Goal: Task Accomplishment & Management: Complete application form

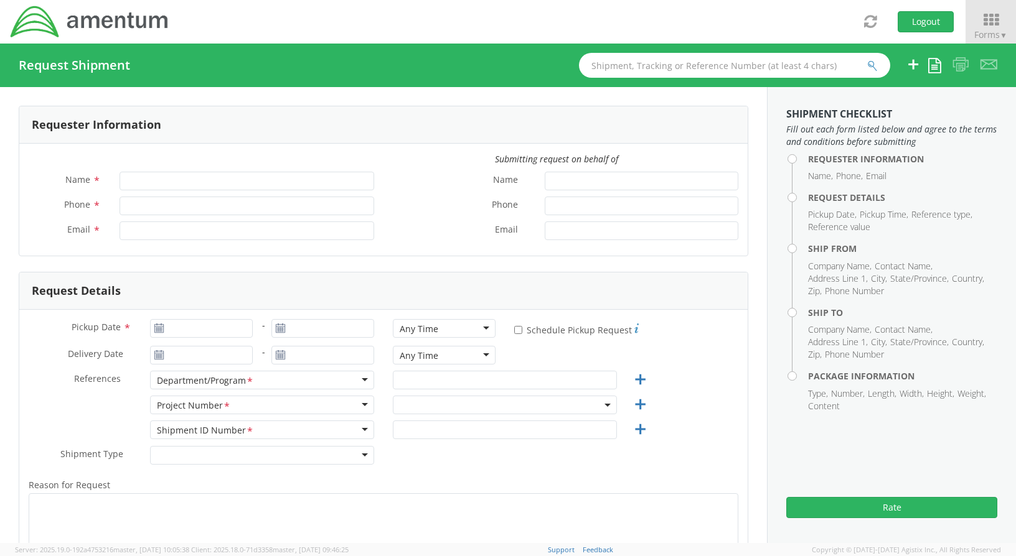
type input "[PERSON_NAME]"
type input "[PHONE_NUMBER]"
type input "[PERSON_NAME][EMAIL_ADDRESS][PERSON_NAME][DOMAIN_NAME]"
select select "ADMN.100038.00000"
click at [993, 23] on icon at bounding box center [991, 19] width 58 height 17
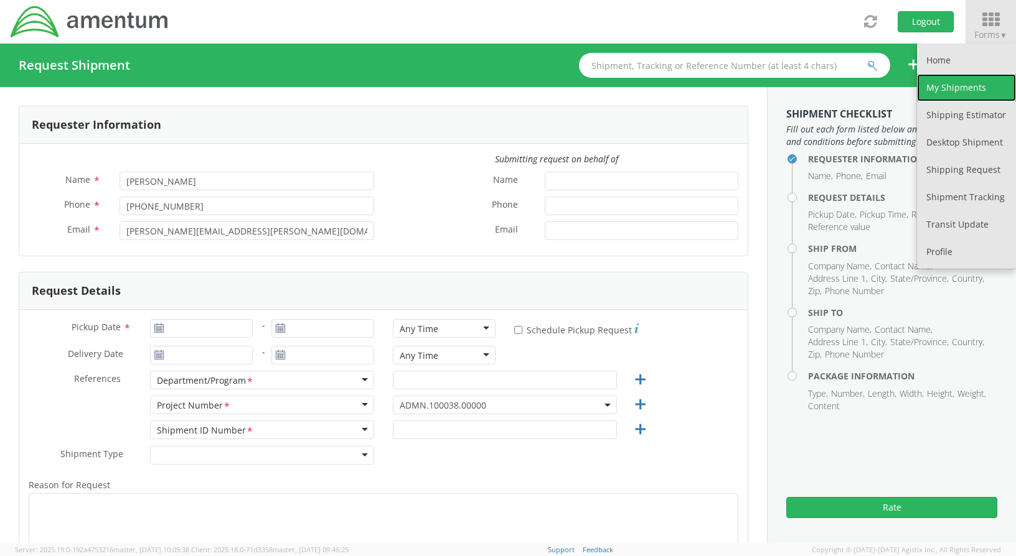
click at [968, 89] on link "My Shipments" at bounding box center [966, 87] width 99 height 27
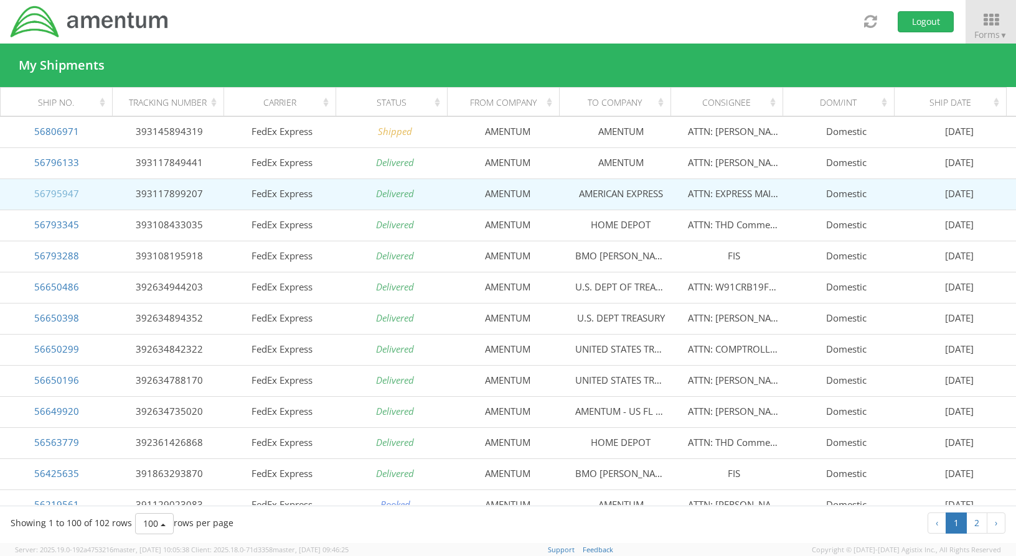
click at [75, 197] on link "56795947" at bounding box center [56, 193] width 45 height 12
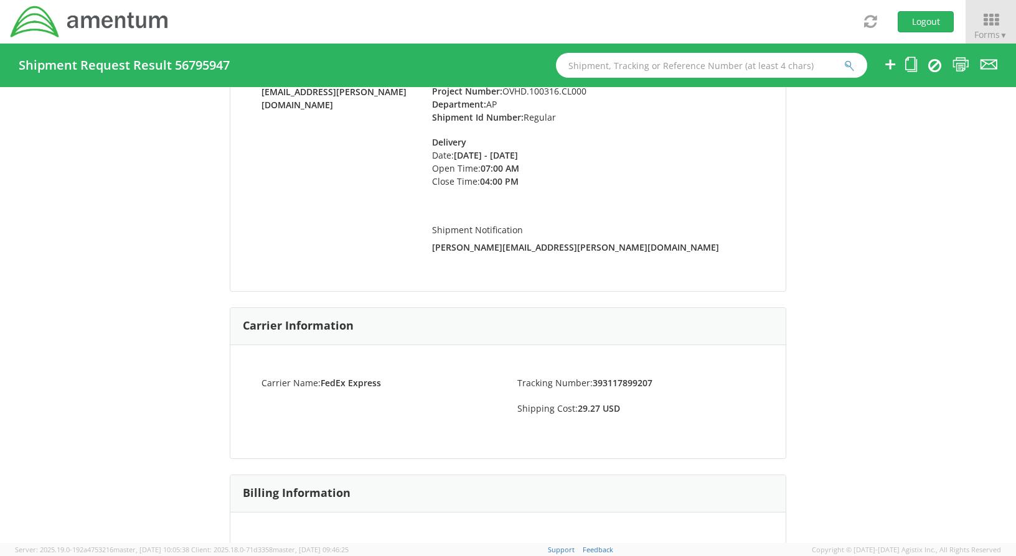
scroll to position [121, 0]
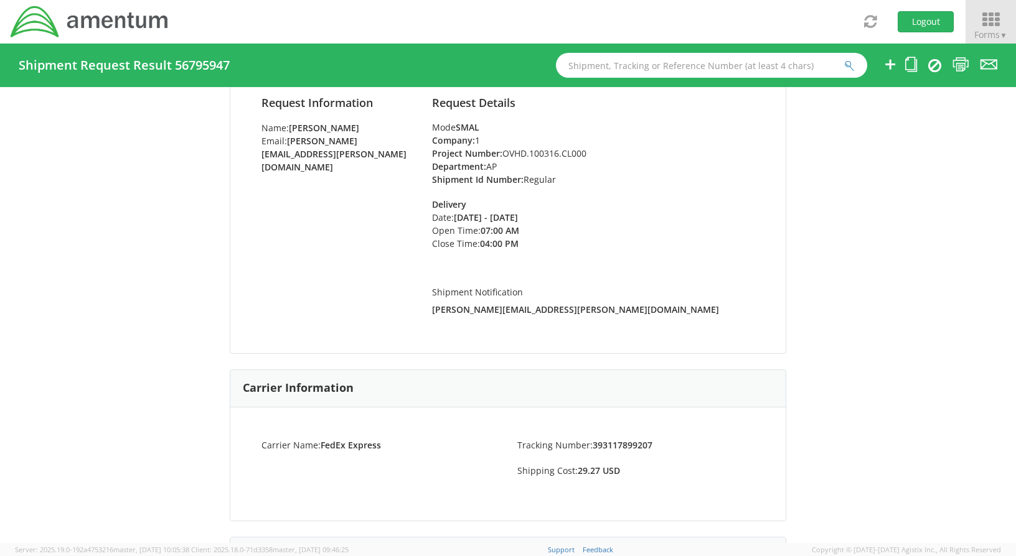
click at [988, 22] on icon at bounding box center [991, 19] width 58 height 17
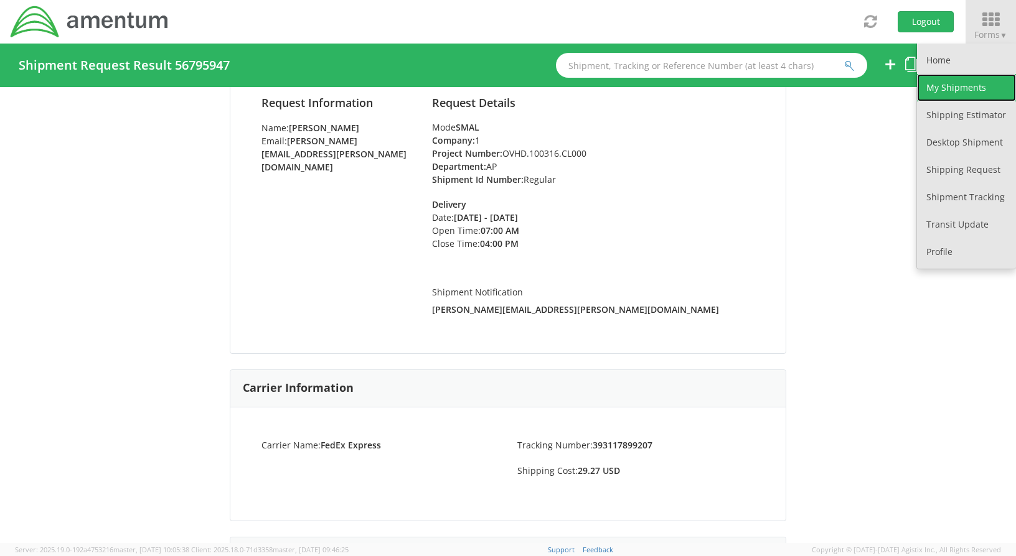
click at [963, 87] on link "My Shipments" at bounding box center [966, 87] width 99 height 27
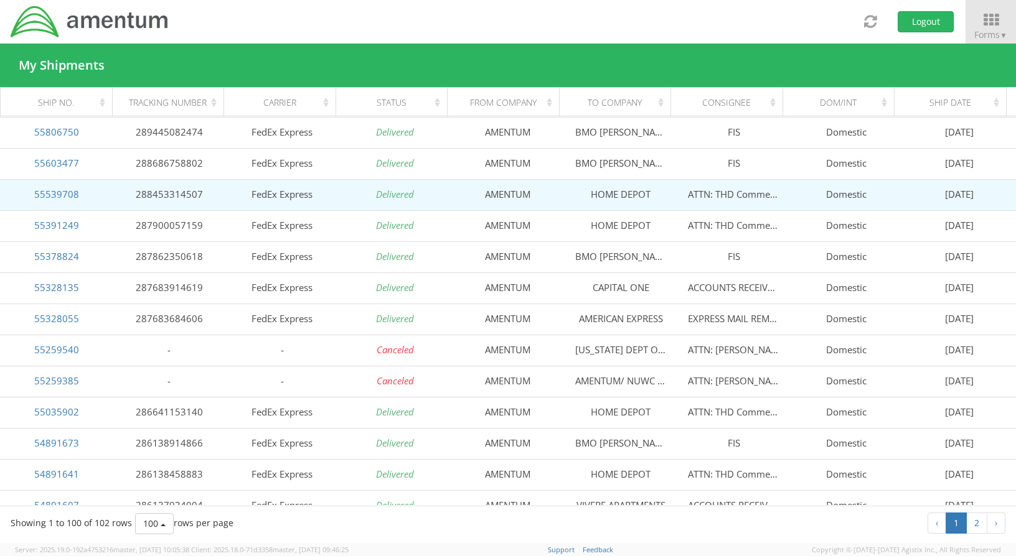
scroll to position [560, 0]
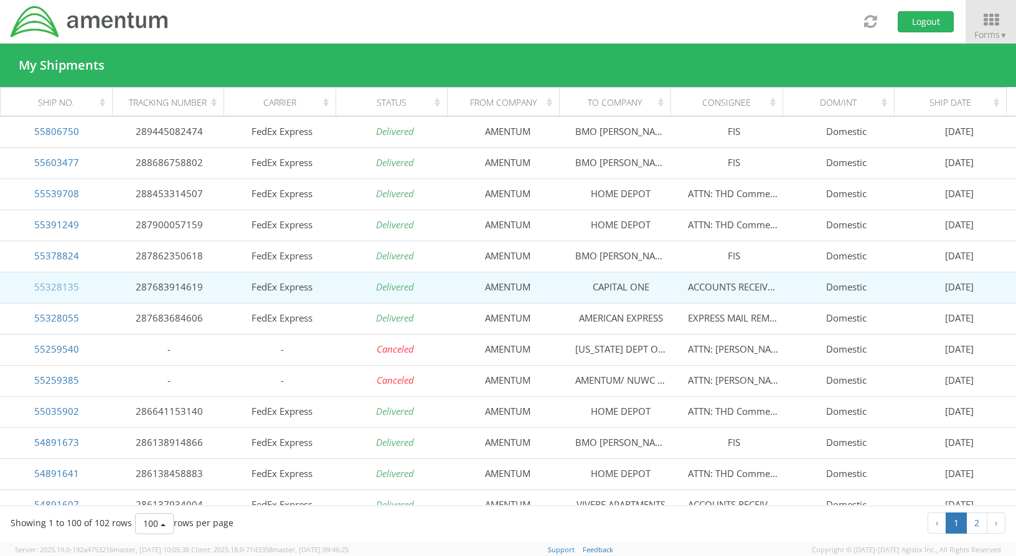
click at [58, 288] on link "55328135" at bounding box center [56, 287] width 45 height 12
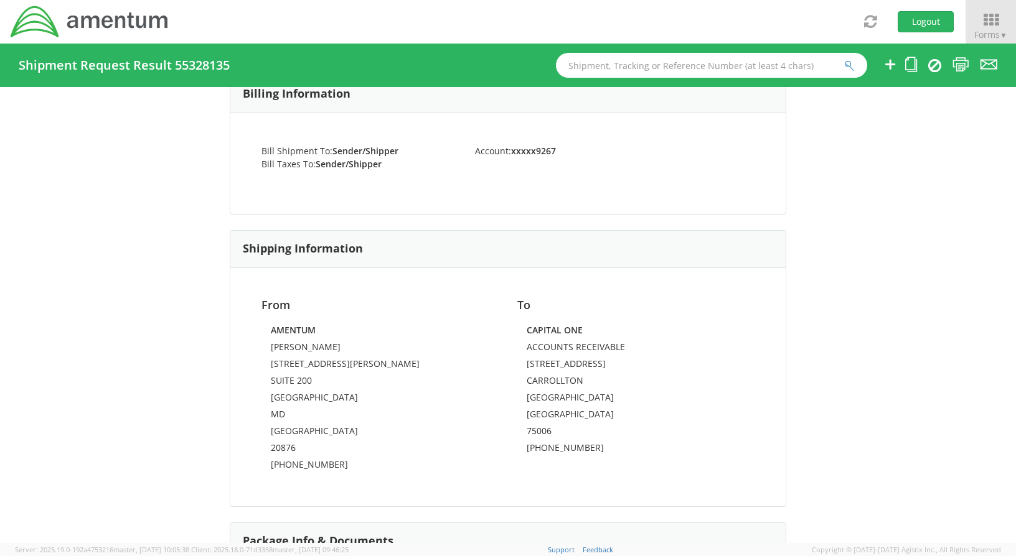
scroll to position [685, 0]
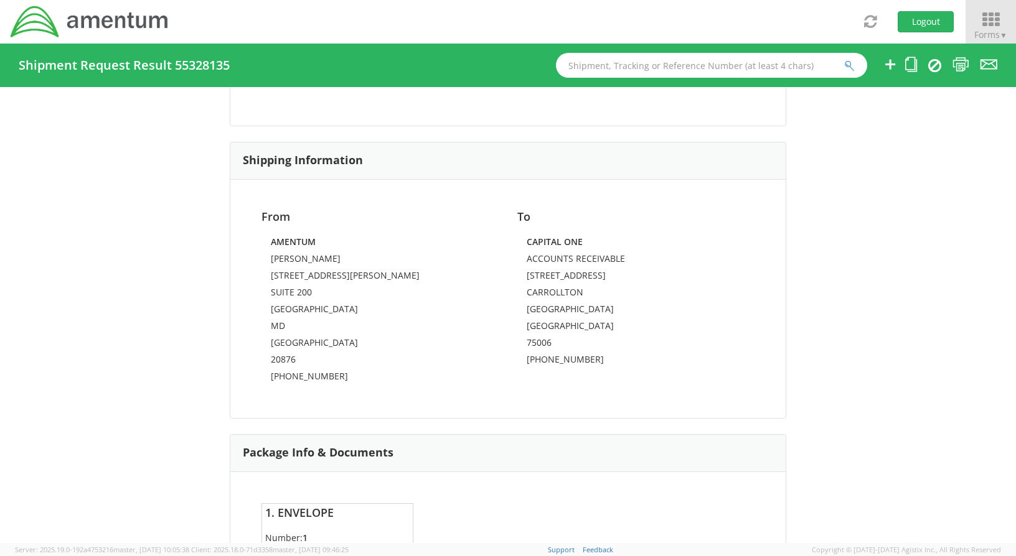
click at [986, 19] on icon at bounding box center [991, 19] width 58 height 17
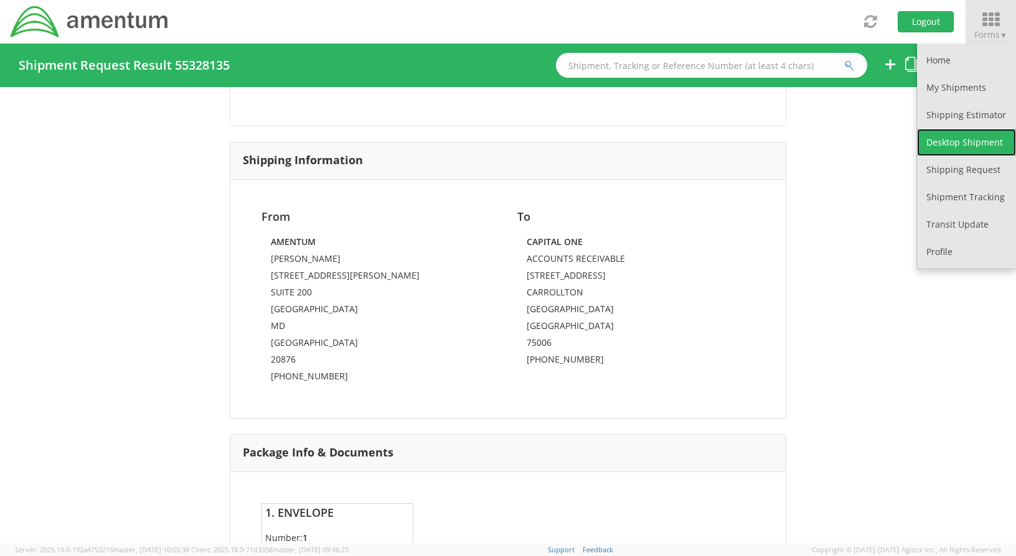
click at [955, 143] on link "Desktop Shipment" at bounding box center [966, 142] width 99 height 27
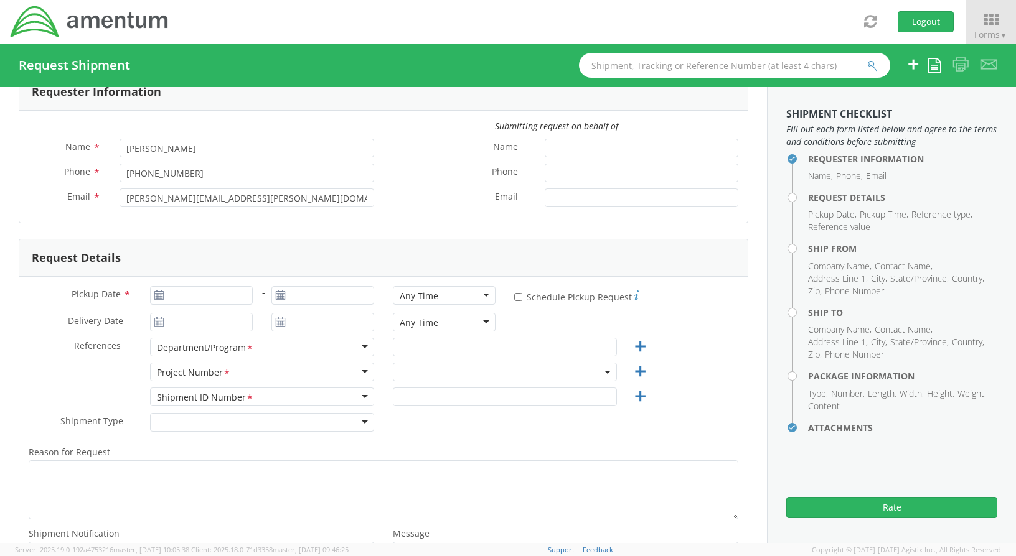
scroll to position [62, 0]
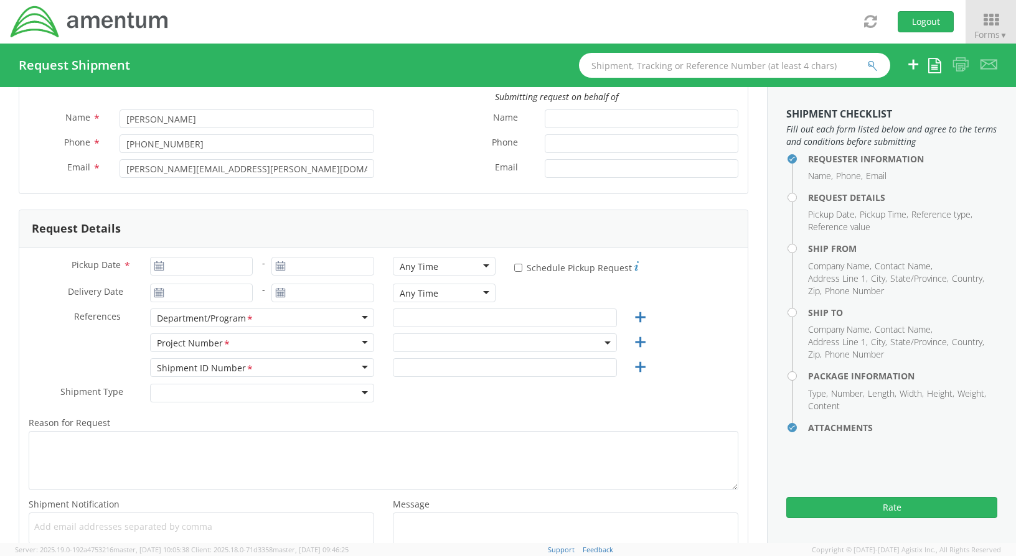
select select "ADMN.100038.00000"
type input "[DATE]"
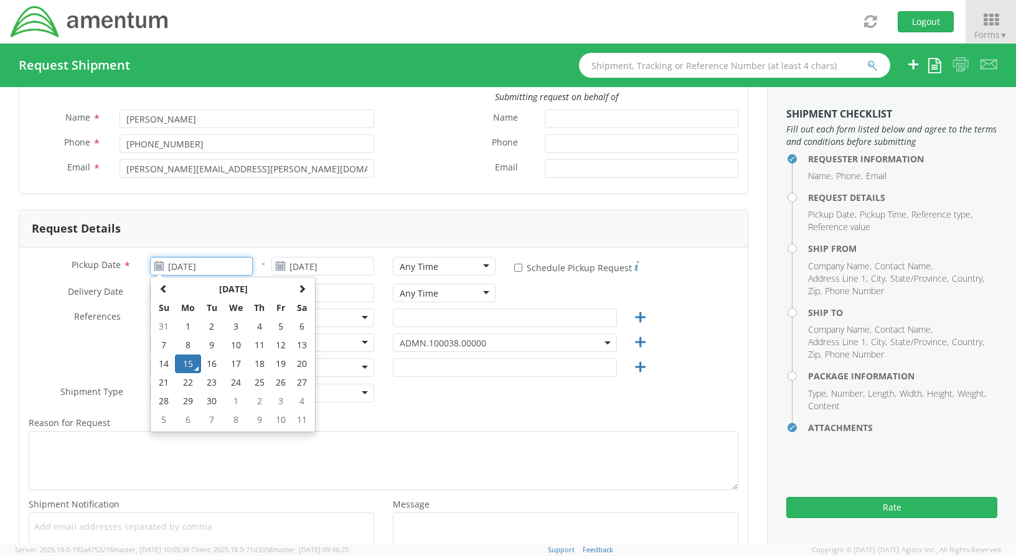
click at [227, 263] on input "[DATE]" at bounding box center [201, 266] width 103 height 19
click at [188, 367] on td "15" at bounding box center [188, 364] width 26 height 19
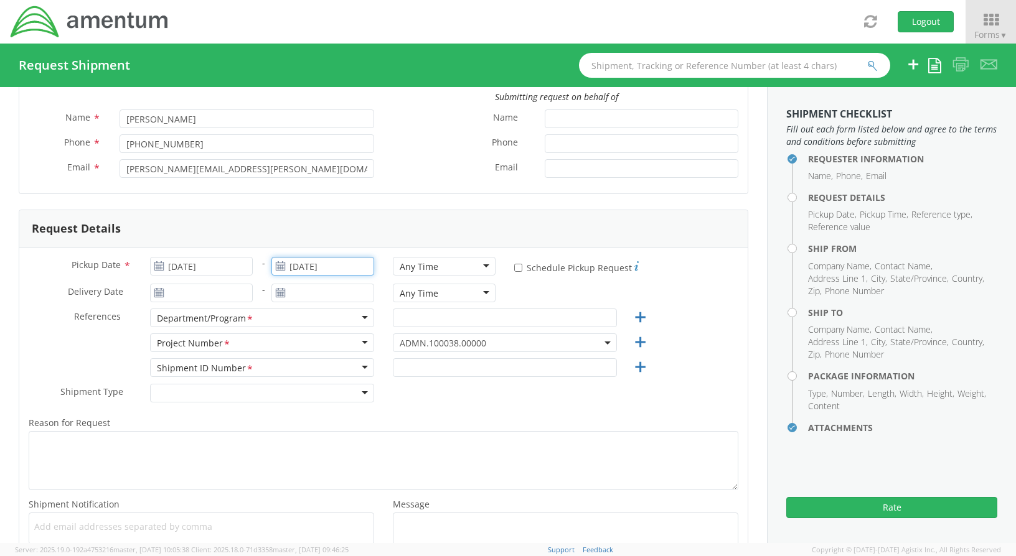
click at [347, 272] on input "[DATE]" at bounding box center [322, 266] width 103 height 19
click at [304, 363] on td "15" at bounding box center [309, 364] width 26 height 19
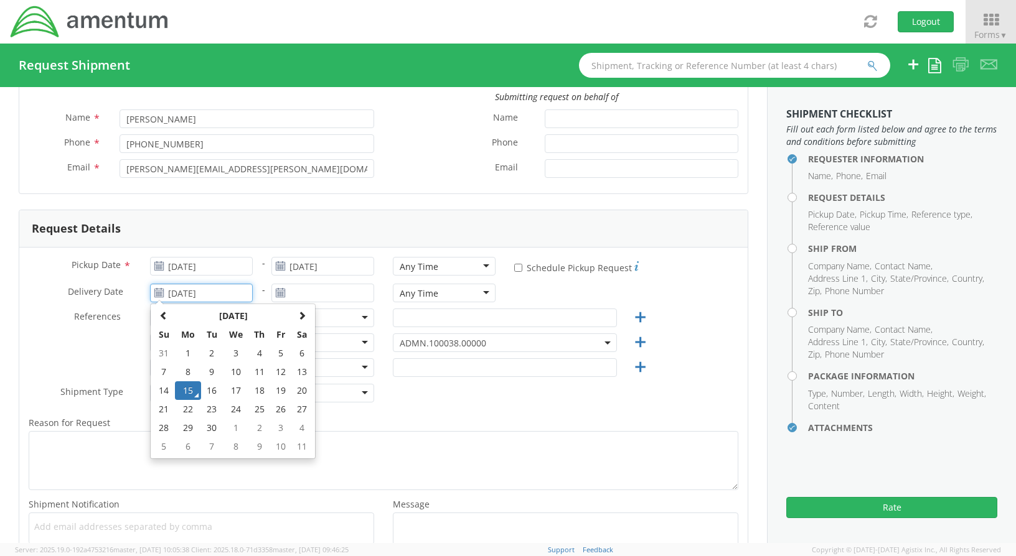
click at [193, 287] on input "[DATE]" at bounding box center [201, 293] width 103 height 19
click at [212, 391] on td "16" at bounding box center [212, 391] width 22 height 19
type input "[DATE]"
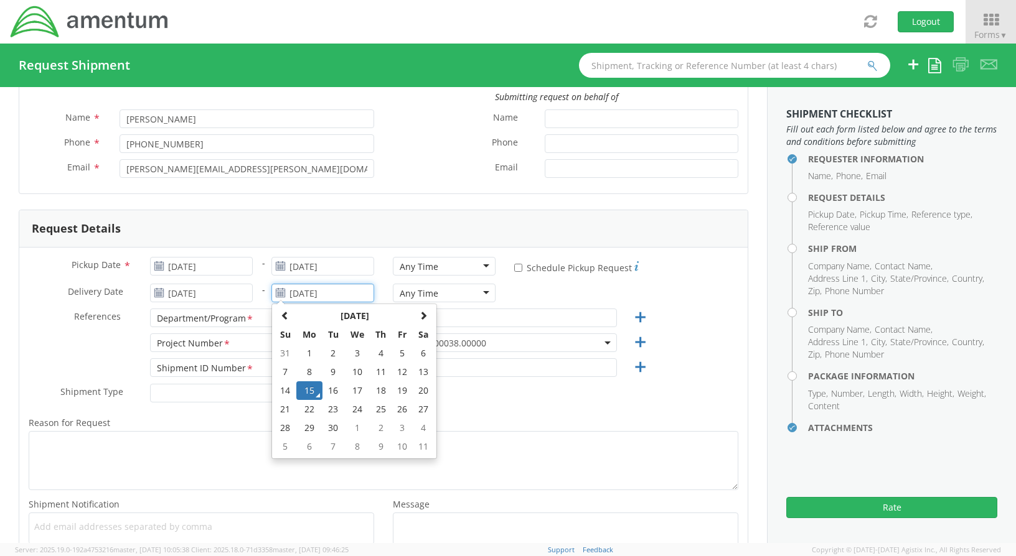
click at [346, 296] on input "[DATE]" at bounding box center [322, 293] width 103 height 19
click at [327, 389] on td "16" at bounding box center [333, 391] width 22 height 19
type input "[DATE]"
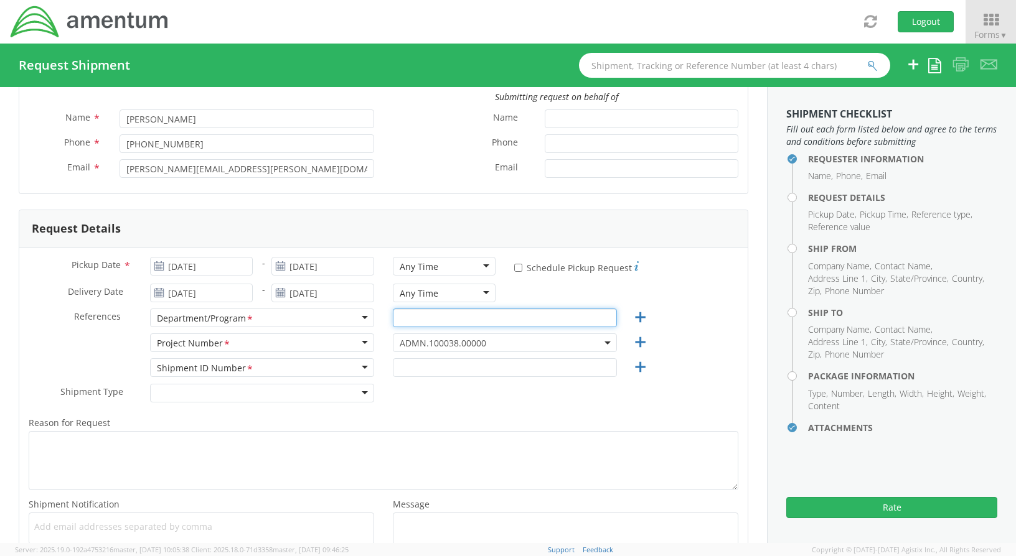
click at [472, 317] on input "text" at bounding box center [505, 318] width 224 height 19
type input "AP"
click at [268, 367] on div "Shipment ID Number *" at bounding box center [262, 367] width 224 height 19
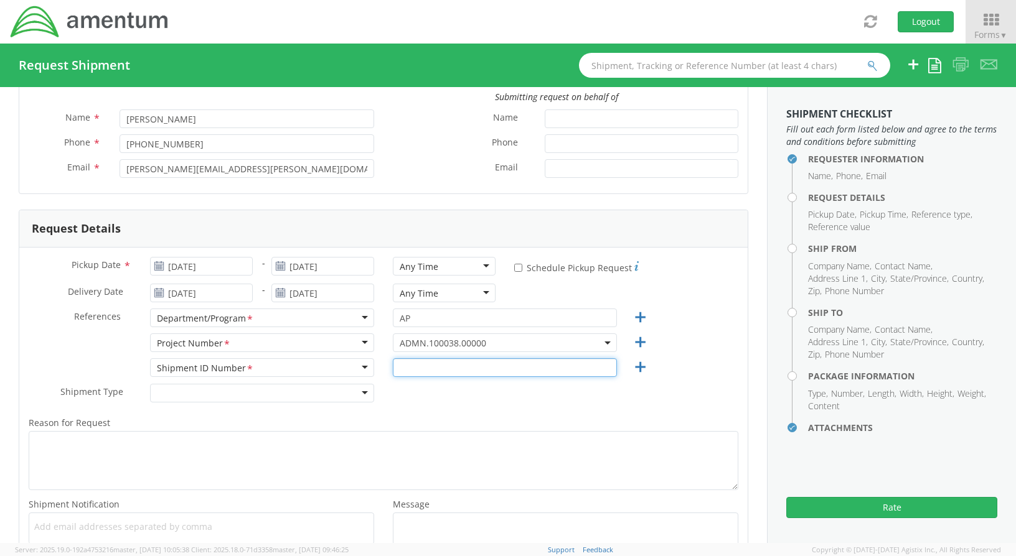
click at [399, 370] on input "text" at bounding box center [505, 367] width 224 height 19
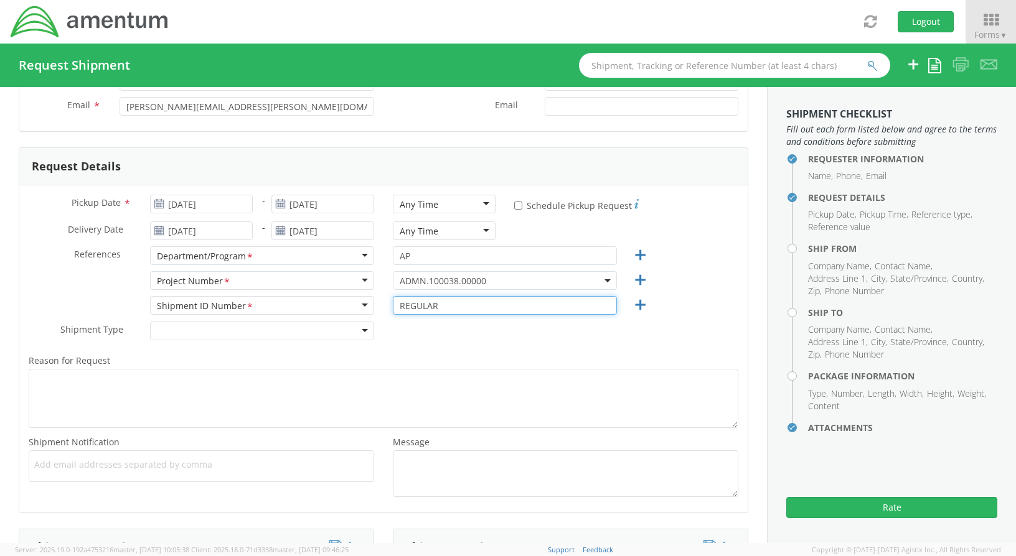
type input "REGULAR"
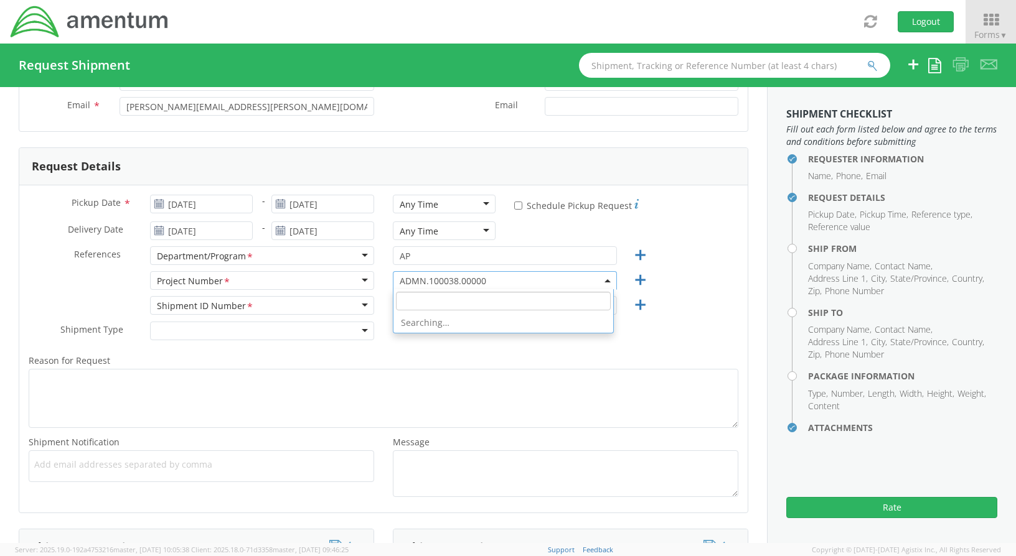
click at [494, 283] on span "ADMN.100038.00000" at bounding box center [505, 281] width 210 height 12
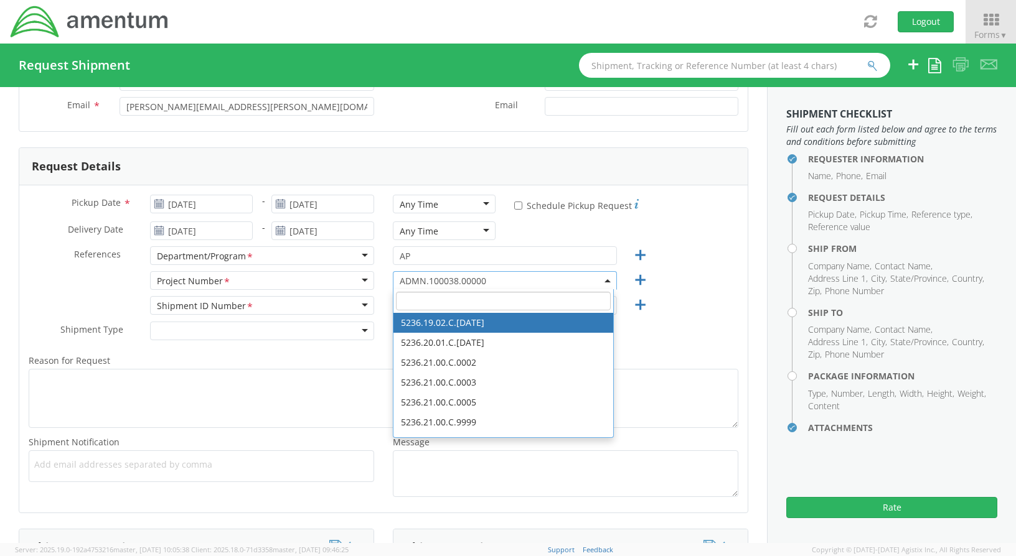
click at [472, 301] on input "search" at bounding box center [503, 301] width 215 height 19
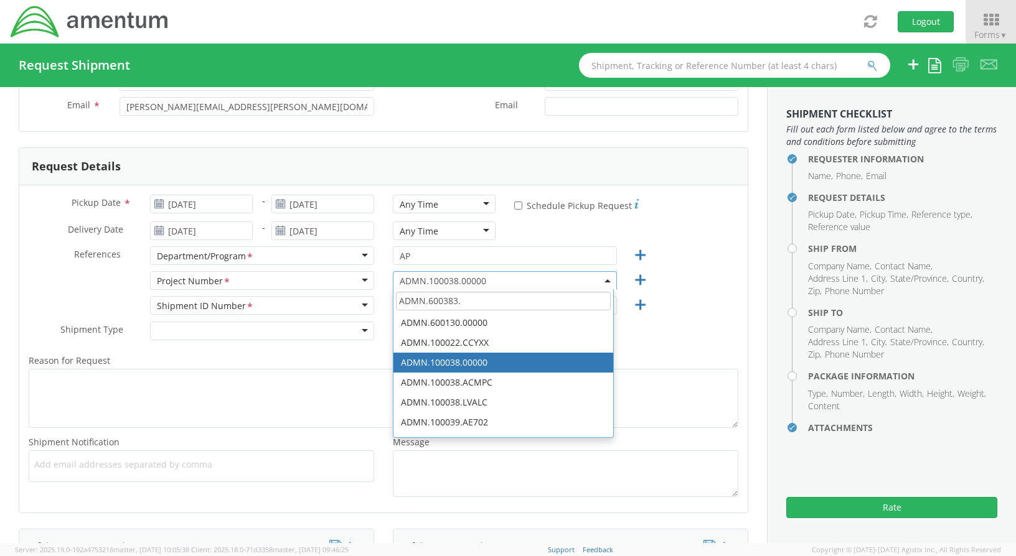
scroll to position [0, 0]
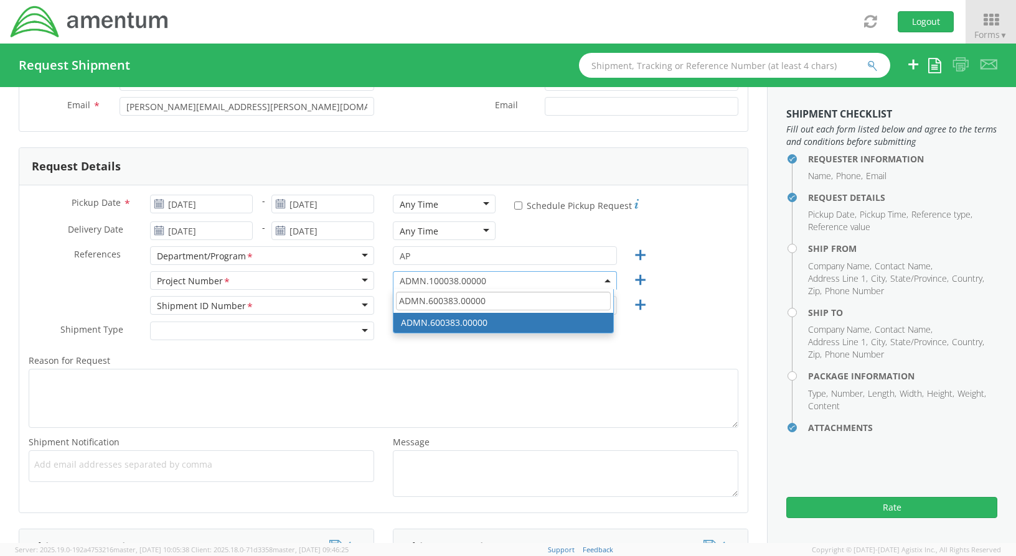
type input "ADMN.600383.00000"
select select "ADMN.600383.00000"
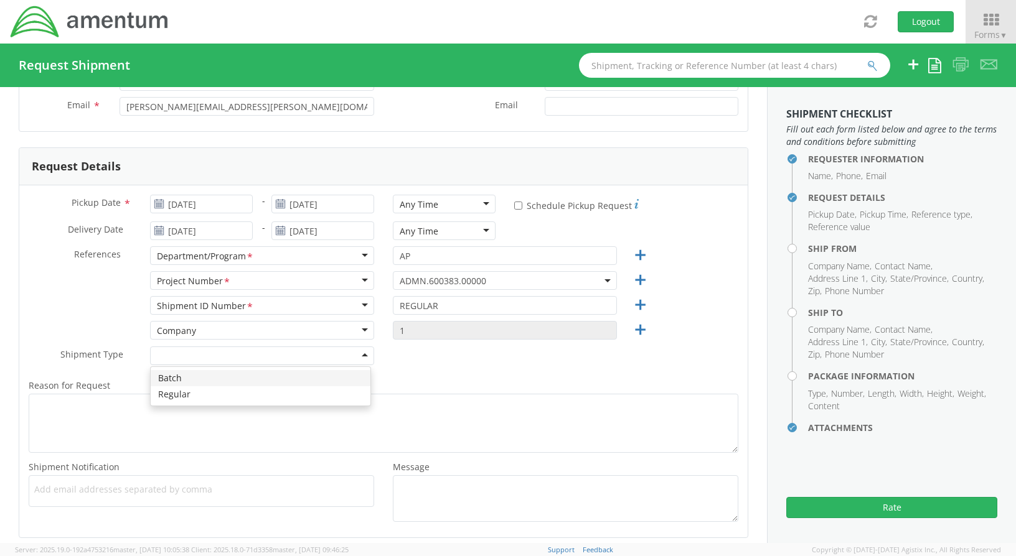
click at [286, 352] on div at bounding box center [262, 356] width 224 height 19
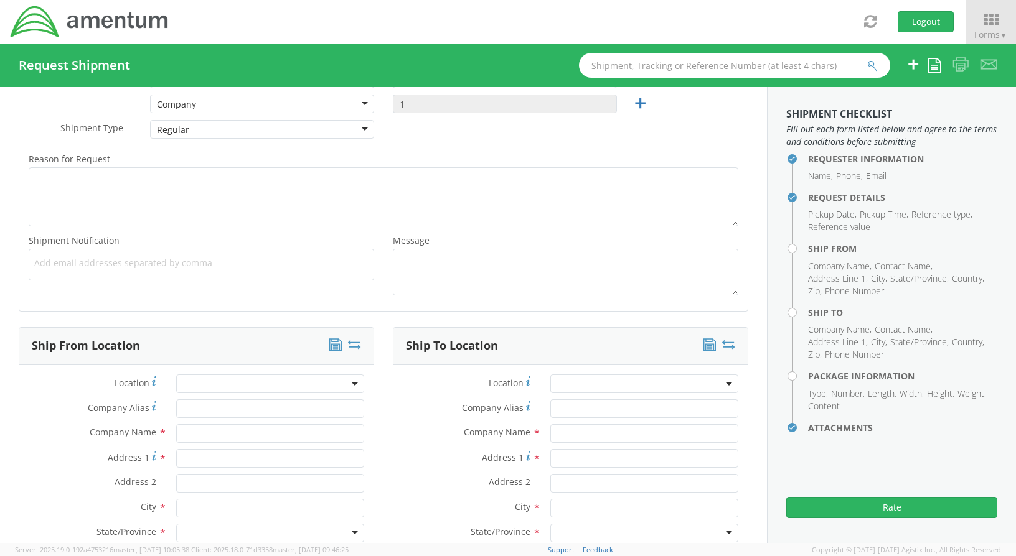
scroll to position [373, 0]
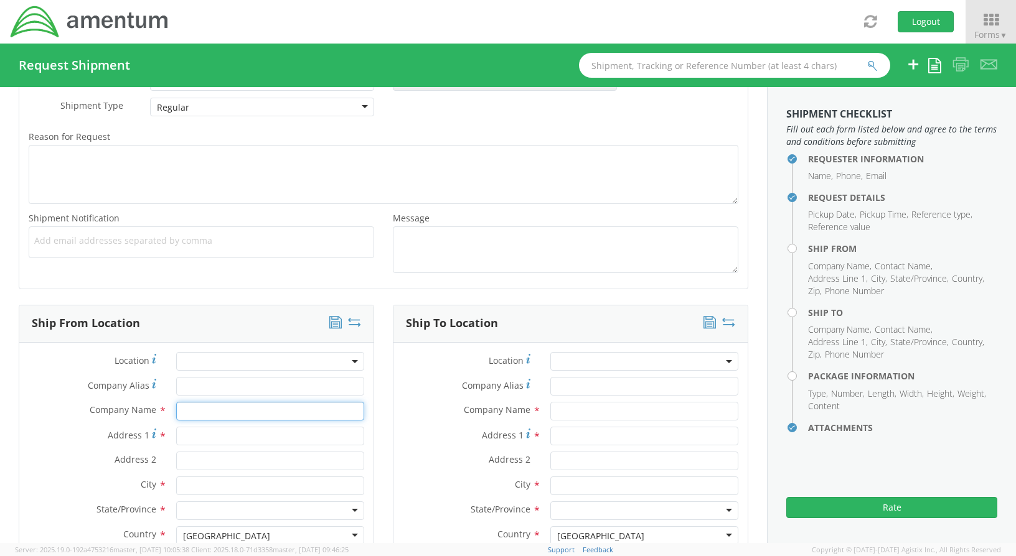
click at [182, 407] on input "text" at bounding box center [270, 411] width 188 height 19
type input "AMENTUM"
type input "[STREET_ADDRESS][PERSON_NAME]"
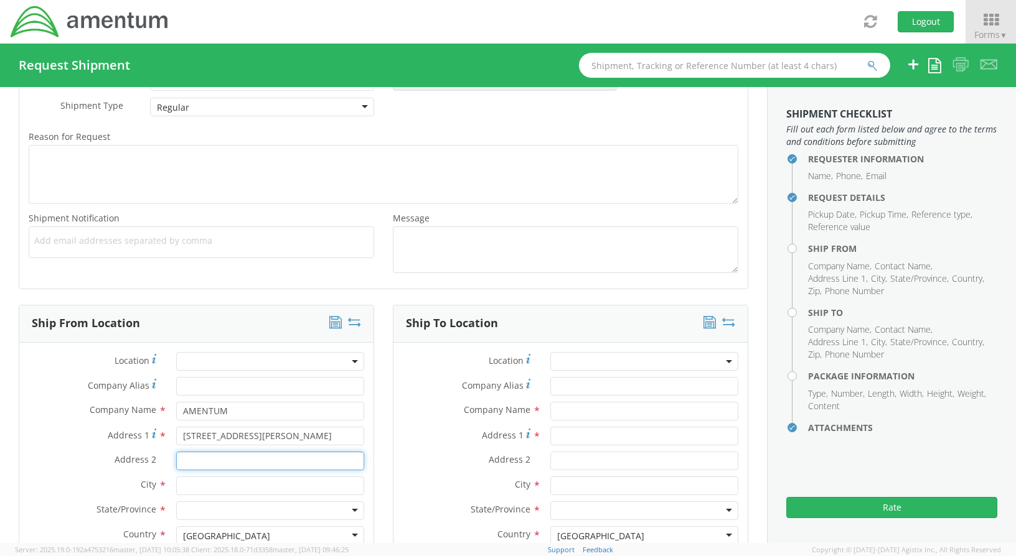
type input "SUITE 200"
type input "[GEOGRAPHIC_DATA]"
type input "20876"
type input "[PERSON_NAME]"
type input "[PHONE_NUMBER]"
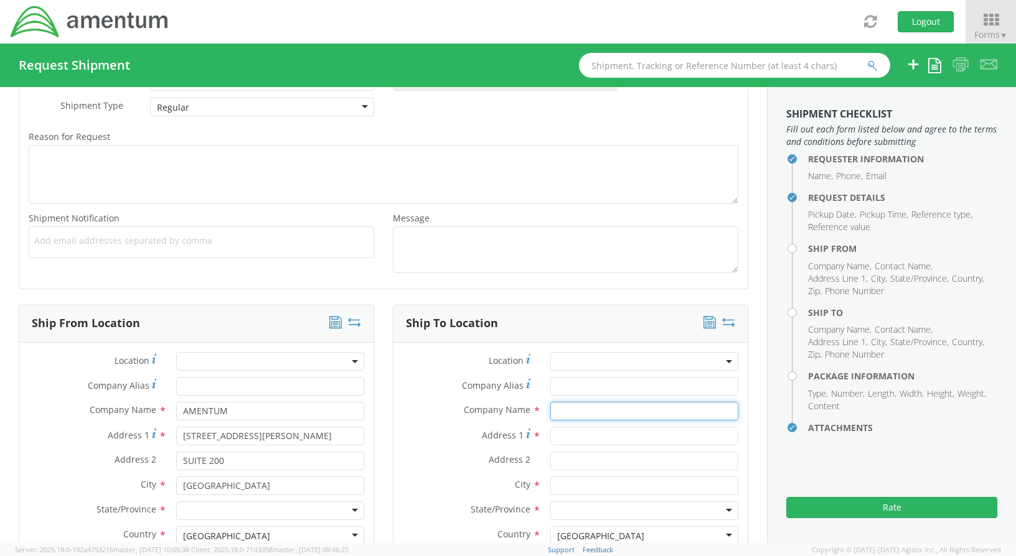
type input "AMENTUM"
type input "[STREET_ADDRESS][PERSON_NAME]"
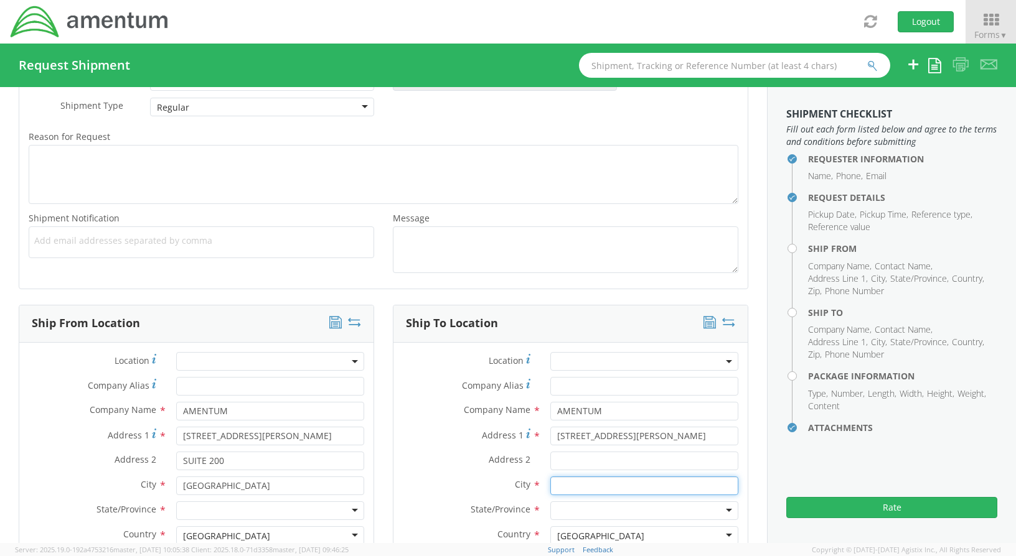
type input "TULLAHOMA"
type input "37388"
type input "ATTN: [PERSON_NAME]"
type input "[PHONE_NUMBER]"
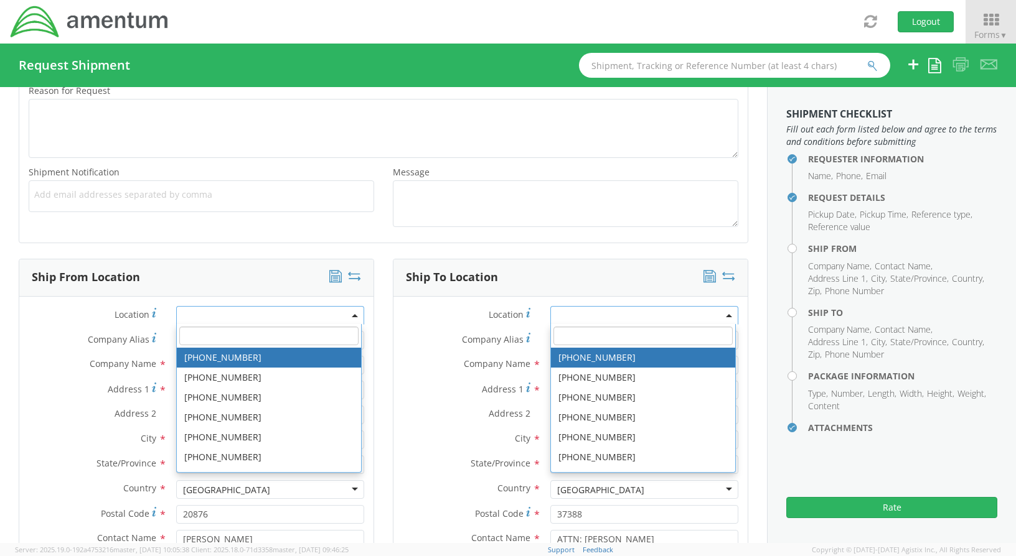
scroll to position [419, 0]
click at [225, 237] on div "Pickup Date * [DATE] - [DATE] Any Time Any Time Any Time 7:00 am - 10:00 am 10:…" at bounding box center [383, 66] width 728 height 352
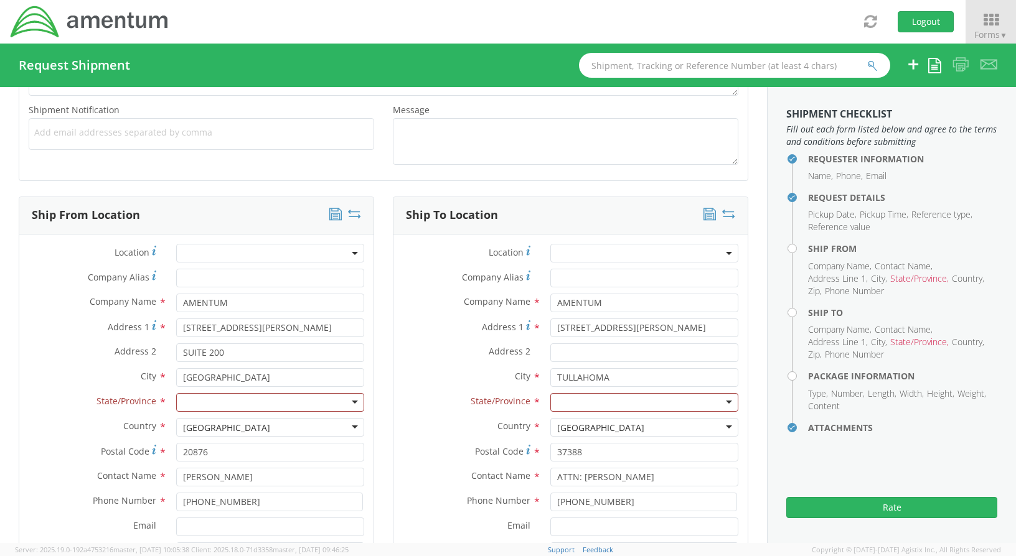
scroll to position [544, 0]
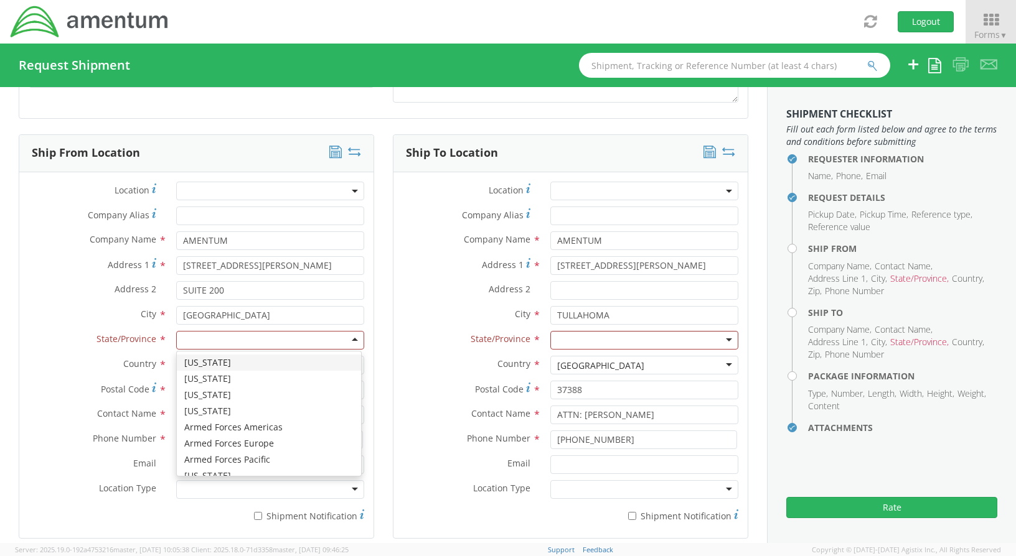
click at [233, 340] on div at bounding box center [270, 340] width 188 height 19
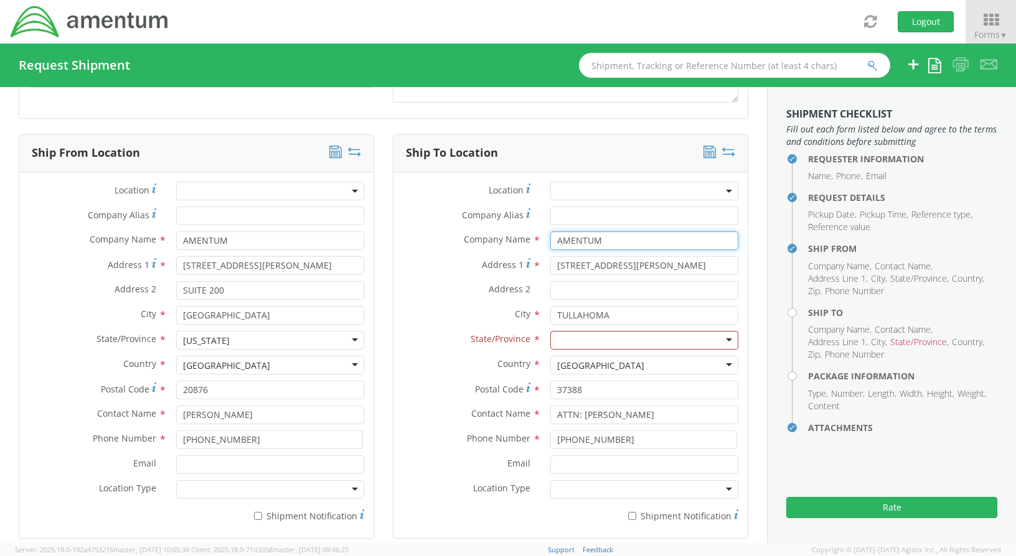
drag, startPoint x: 635, startPoint y: 248, endPoint x: 528, endPoint y: 255, distance: 107.3
click at [528, 254] on div "Company Name * AMENTUM searching..." at bounding box center [570, 244] width 354 height 25
drag, startPoint x: 673, startPoint y: 268, endPoint x: 494, endPoint y: 274, distance: 178.7
click at [494, 274] on div "Address [STREET_ADDRESS][PERSON_NAME]" at bounding box center [570, 265] width 354 height 19
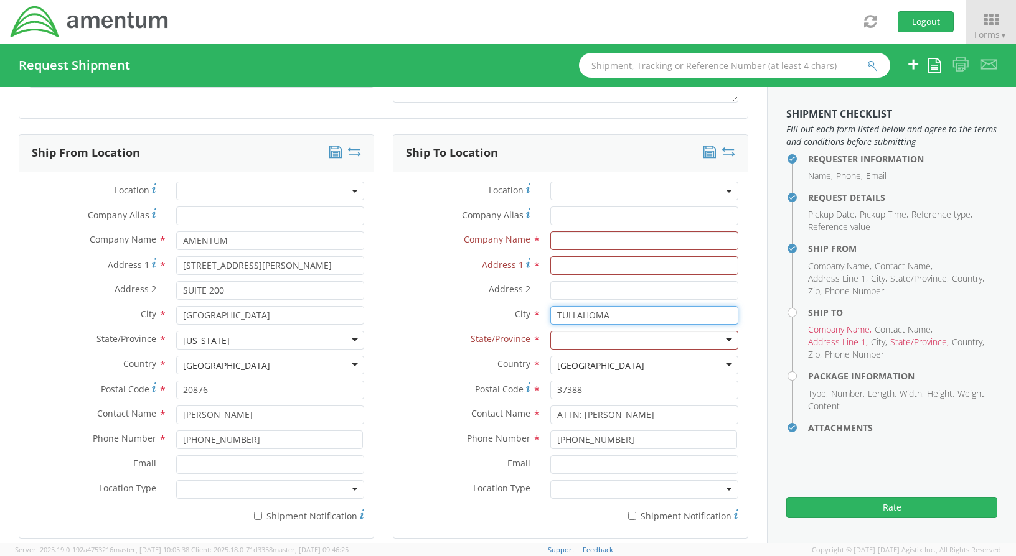
drag, startPoint x: 565, startPoint y: 317, endPoint x: 484, endPoint y: 317, distance: 80.9
click at [492, 316] on div "City * TULLAHOMA searching..." at bounding box center [570, 315] width 354 height 19
click at [541, 391] on div "37388" at bounding box center [644, 390] width 207 height 19
drag, startPoint x: 541, startPoint y: 410, endPoint x: 523, endPoint y: 410, distance: 18.7
click at [523, 410] on div "Contact Name * ATTN: [PERSON_NAME]" at bounding box center [570, 415] width 354 height 19
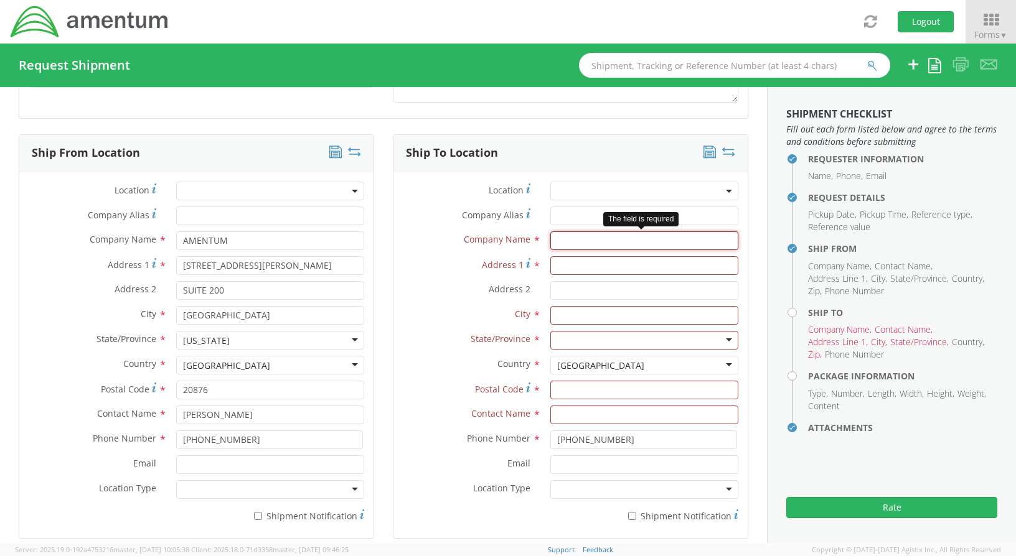
click at [572, 242] on input "text" at bounding box center [644, 241] width 188 height 19
type input "CAPITAL ONE"
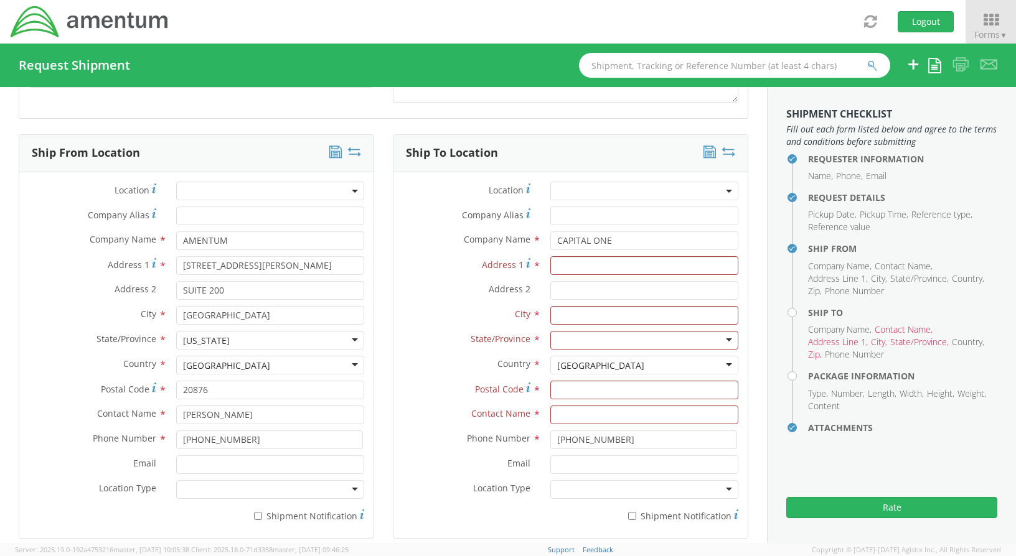
click at [568, 275] on div "Address 1 * The field is required" at bounding box center [570, 268] width 354 height 25
click at [569, 265] on input "Address 1 *" at bounding box center [644, 265] width 188 height 19
click at [569, 266] on input "Address 1 *" at bounding box center [644, 265] width 188 height 19
click at [551, 217] on input "Company Alias *" at bounding box center [644, 216] width 188 height 19
click at [598, 212] on input "Company Alias *" at bounding box center [644, 216] width 188 height 19
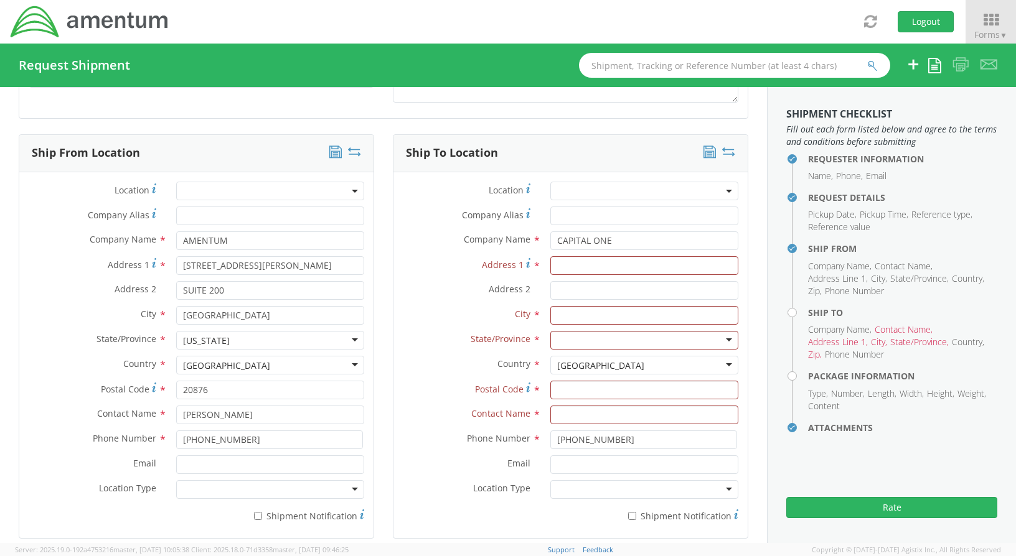
click at [540, 230] on div "Company Alias *" at bounding box center [570, 219] width 354 height 25
click at [658, 263] on input "Address 1 *" at bounding box center [644, 265] width 188 height 19
type input "[STREET_ADDRESS]"
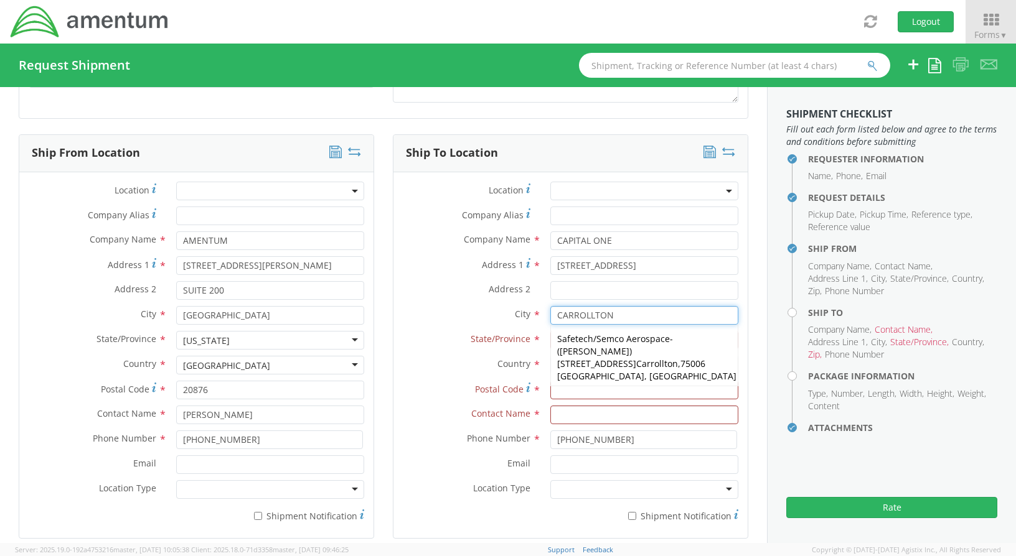
type input "CARROLLTON"
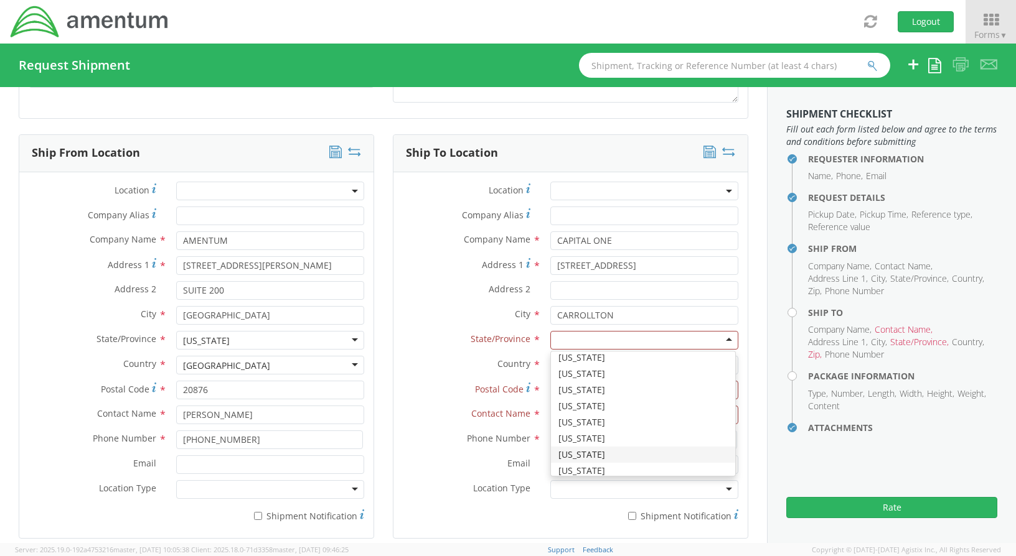
scroll to position [0, 0]
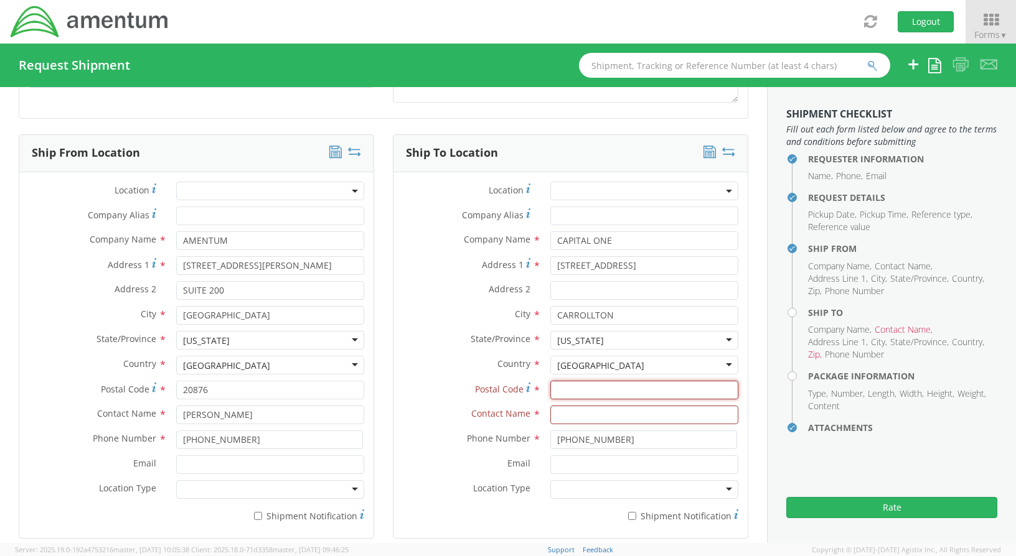
click at [576, 396] on input "Postal Code *" at bounding box center [644, 390] width 188 height 19
type input "75006"
click at [614, 419] on input "text" at bounding box center [644, 415] width 188 height 19
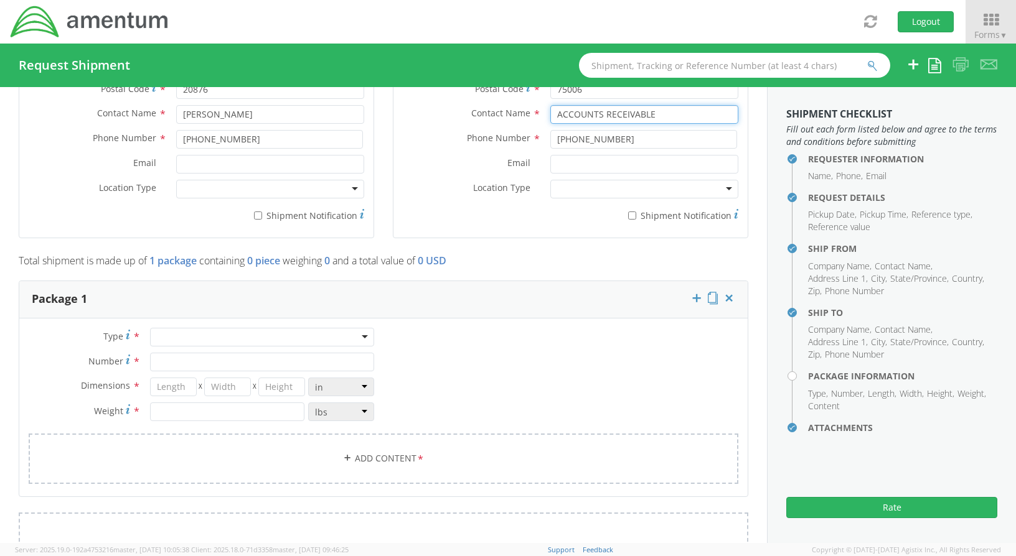
scroll to position [855, 0]
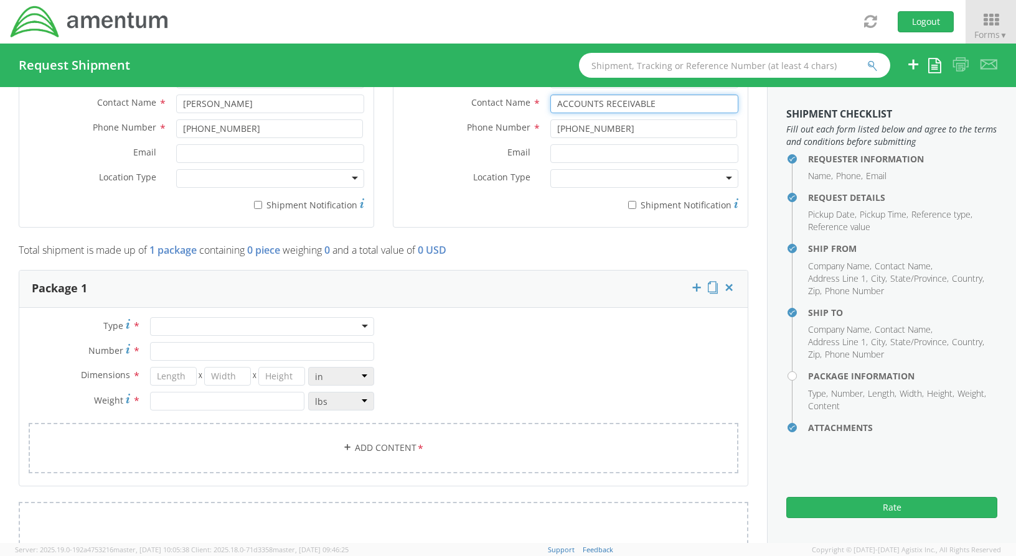
type input "ACCOUNTS RECEIVABLE"
click at [192, 321] on div at bounding box center [262, 326] width 224 height 19
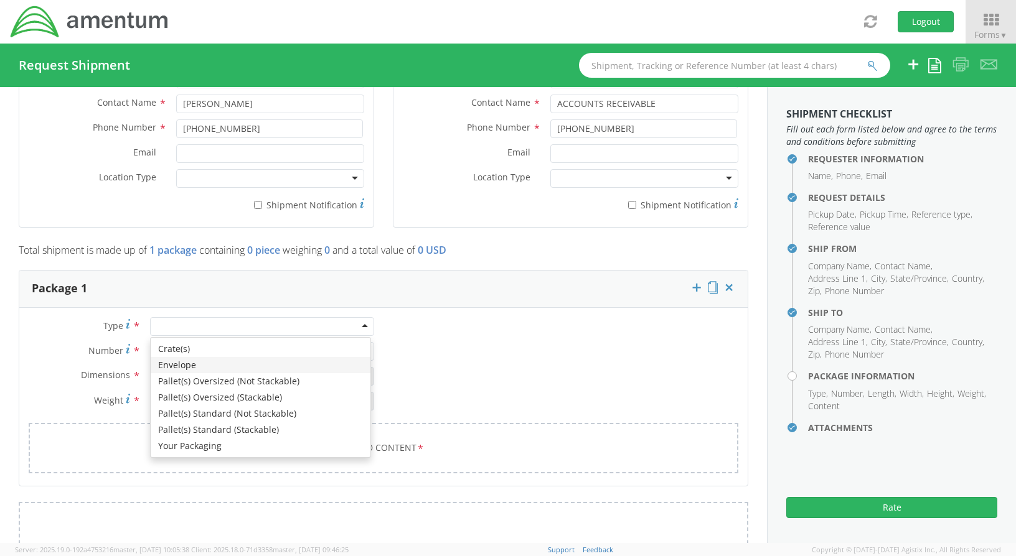
type input "1"
type input "9.5"
type input "12.5"
type input "0.25"
type input "1"
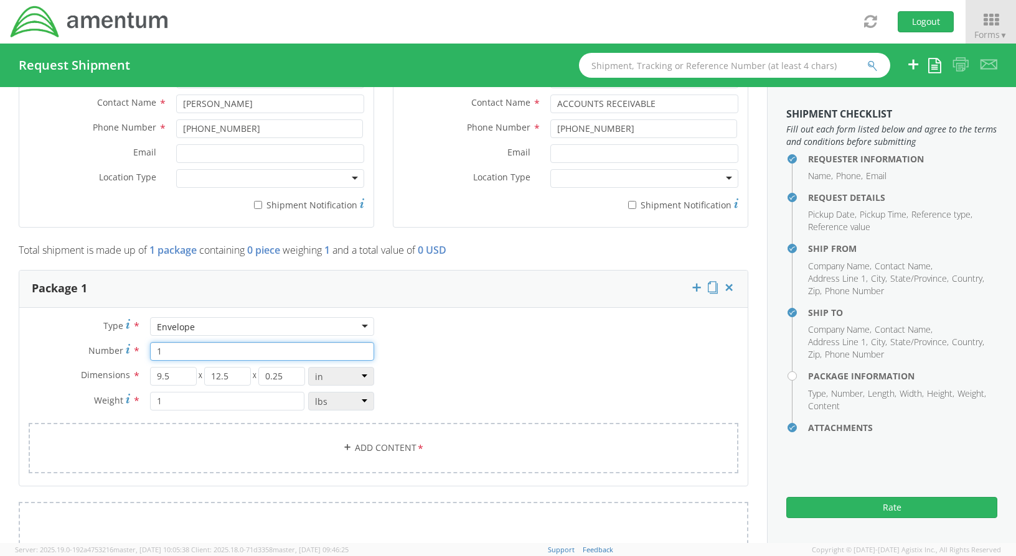
click at [241, 357] on input "1" at bounding box center [262, 351] width 224 height 19
click at [388, 443] on link "Add Content *" at bounding box center [384, 448] width 710 height 50
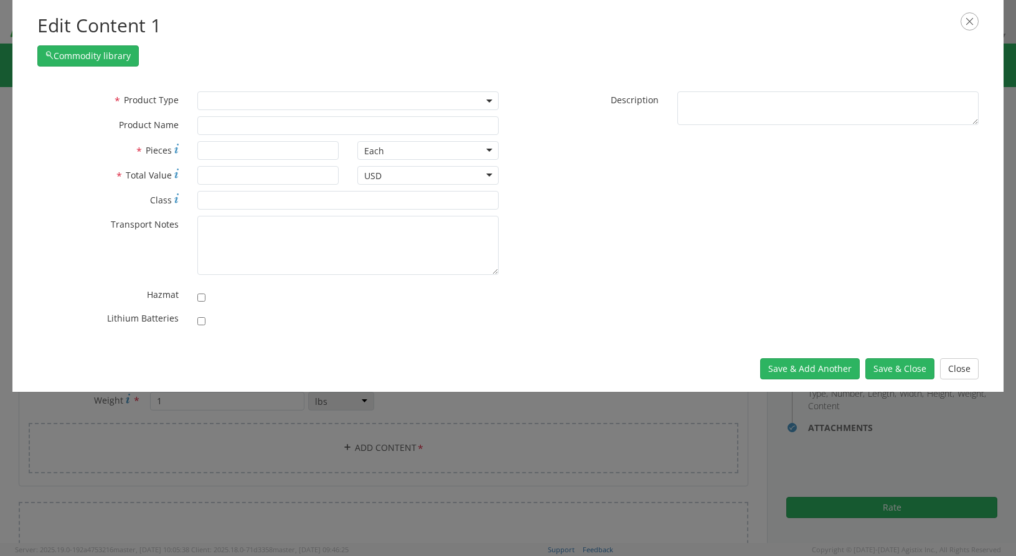
click at [489, 97] on span at bounding box center [490, 100] width 2 height 19
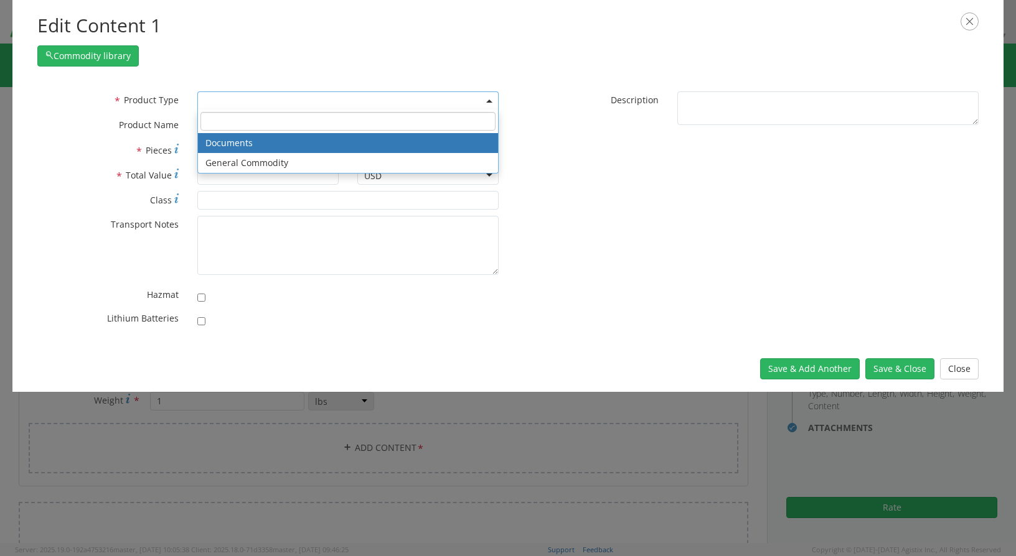
select select "DOCUMENT"
type input "Documents"
type input "1"
type textarea "Documents"
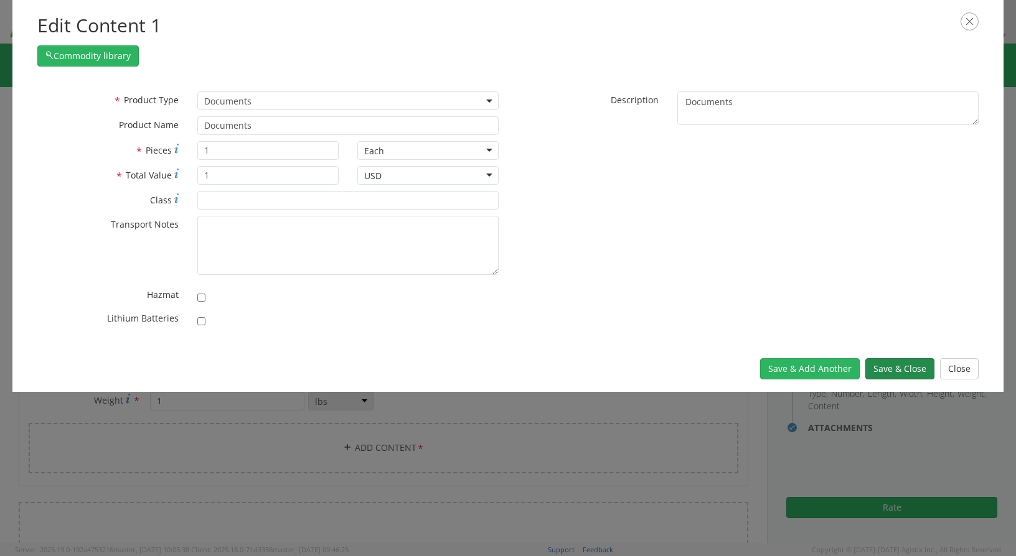
click at [887, 370] on button "Save & Close" at bounding box center [899, 368] width 69 height 21
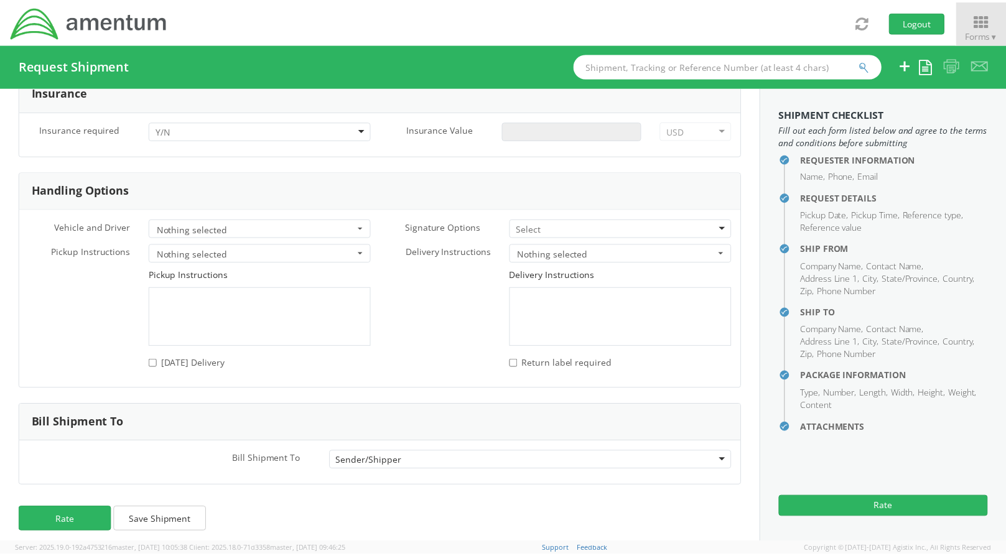
scroll to position [1548, 0]
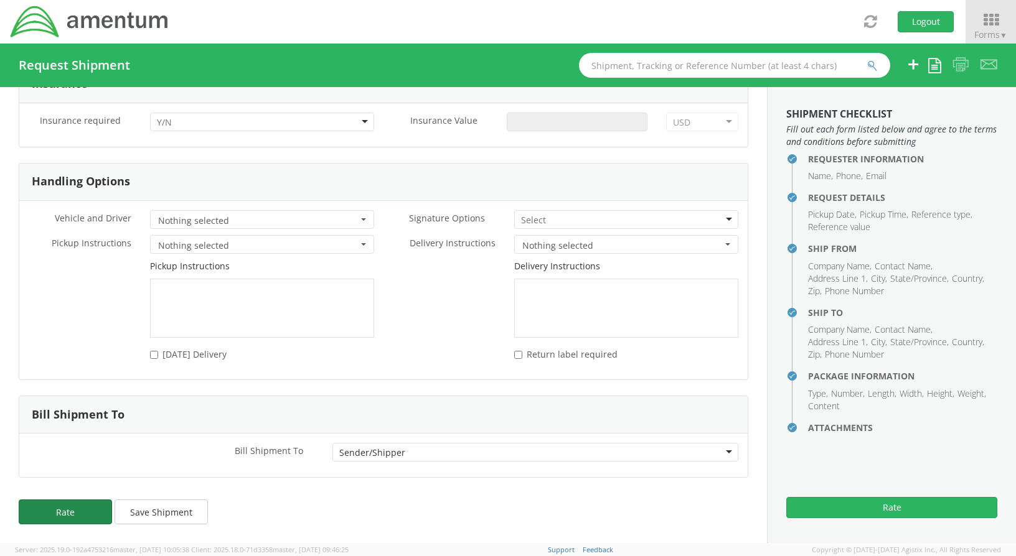
click at [76, 508] on button "Rate" at bounding box center [65, 512] width 93 height 25
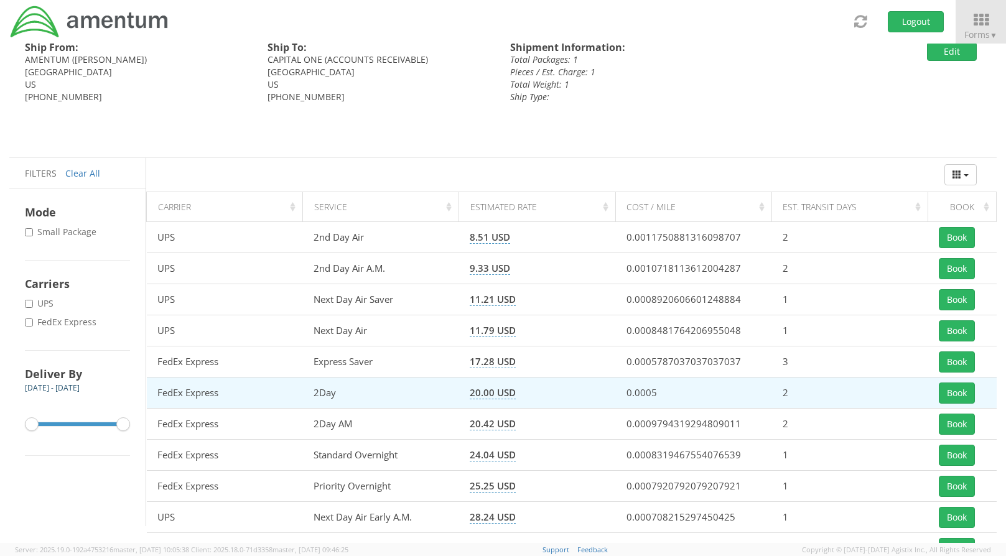
scroll to position [25, 0]
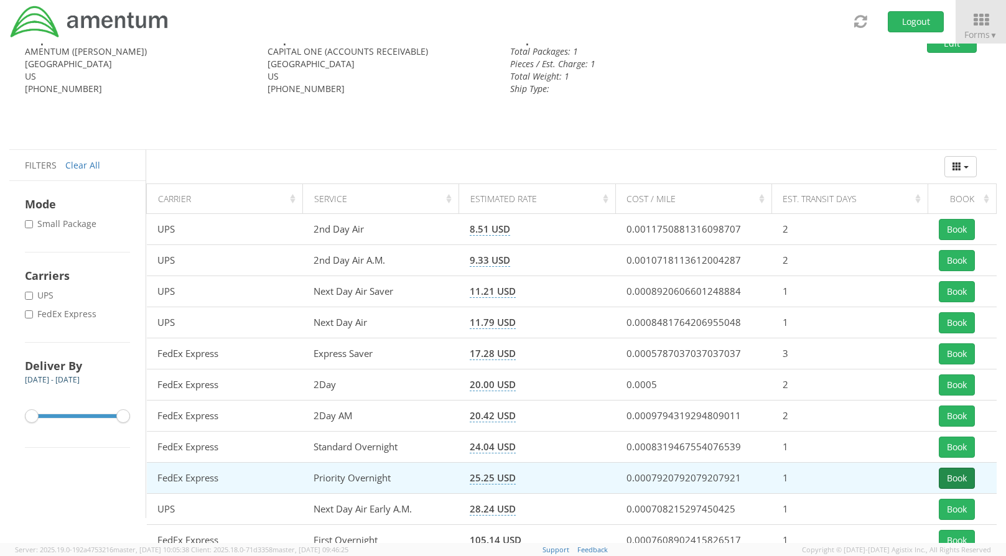
click at [962, 480] on button "Book" at bounding box center [957, 478] width 36 height 21
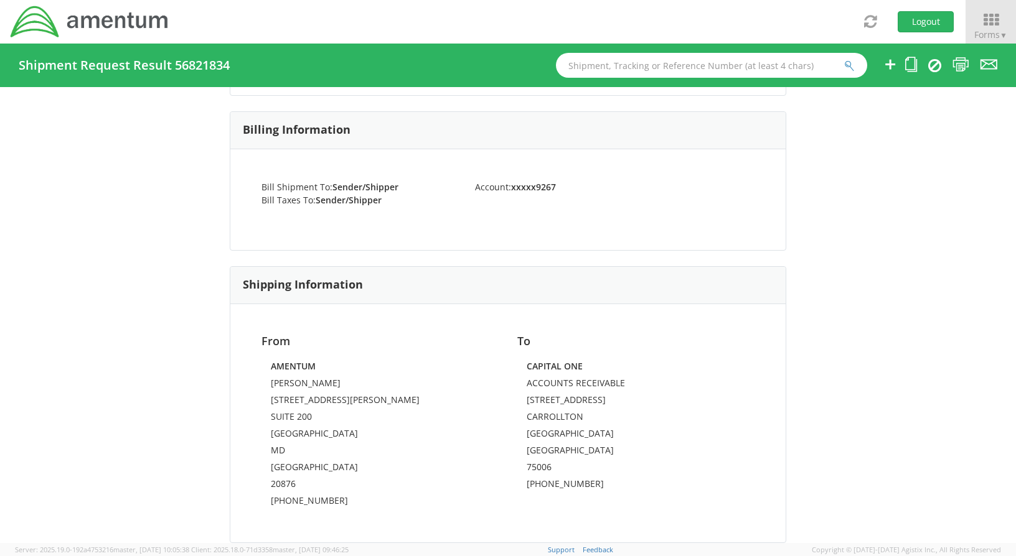
scroll to position [373, 0]
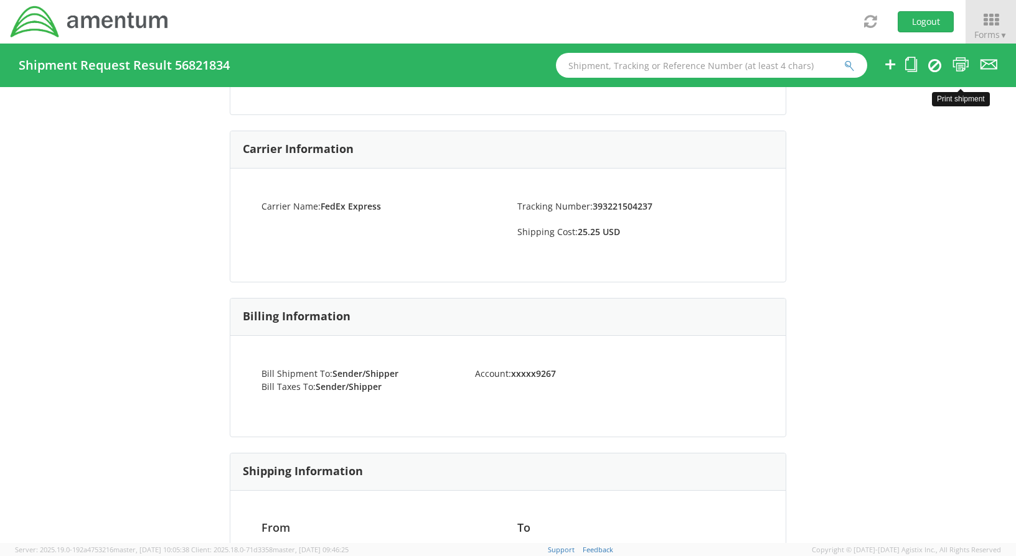
click at [957, 64] on icon at bounding box center [960, 65] width 17 height 16
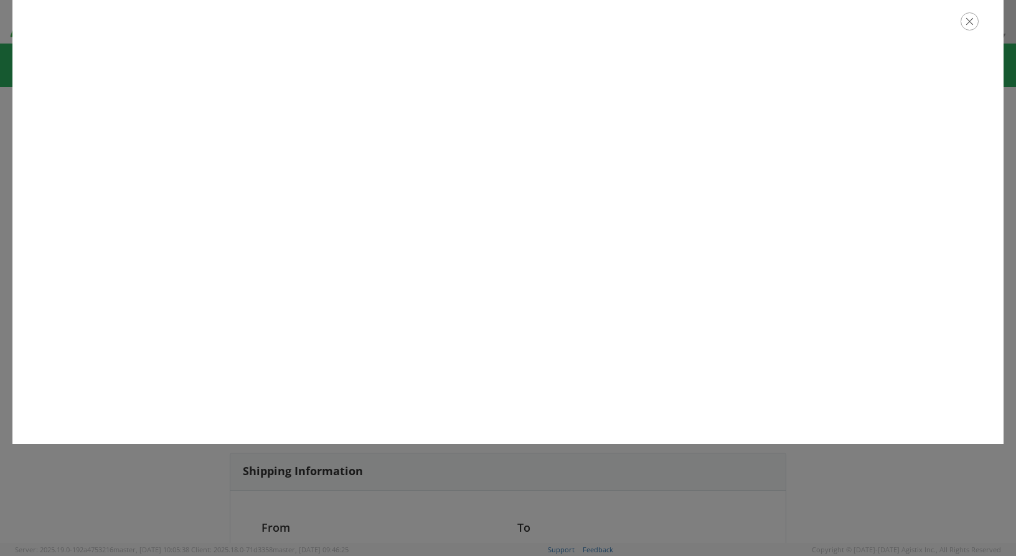
click at [969, 18] on icon "button" at bounding box center [969, 21] width 18 height 18
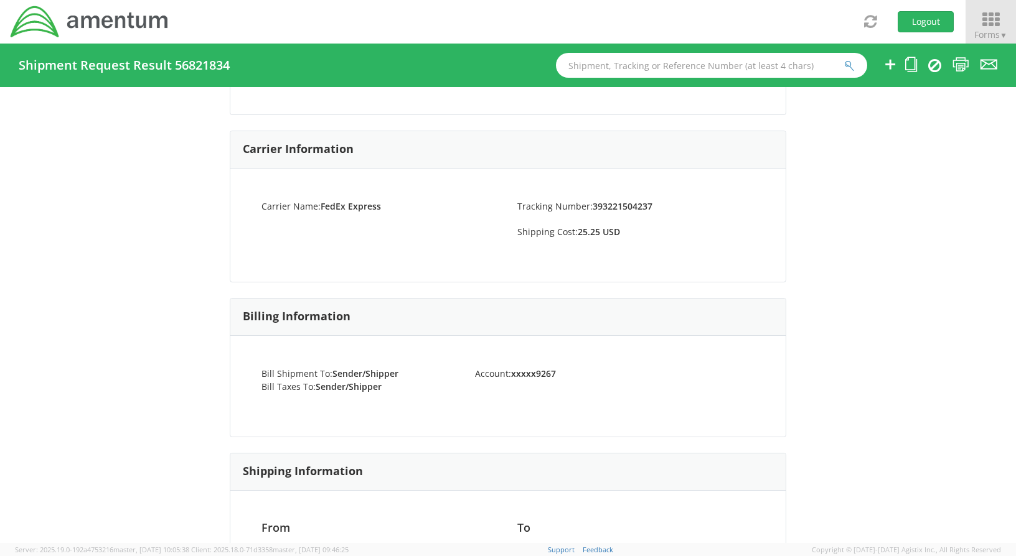
click at [996, 21] on icon at bounding box center [991, 19] width 58 height 17
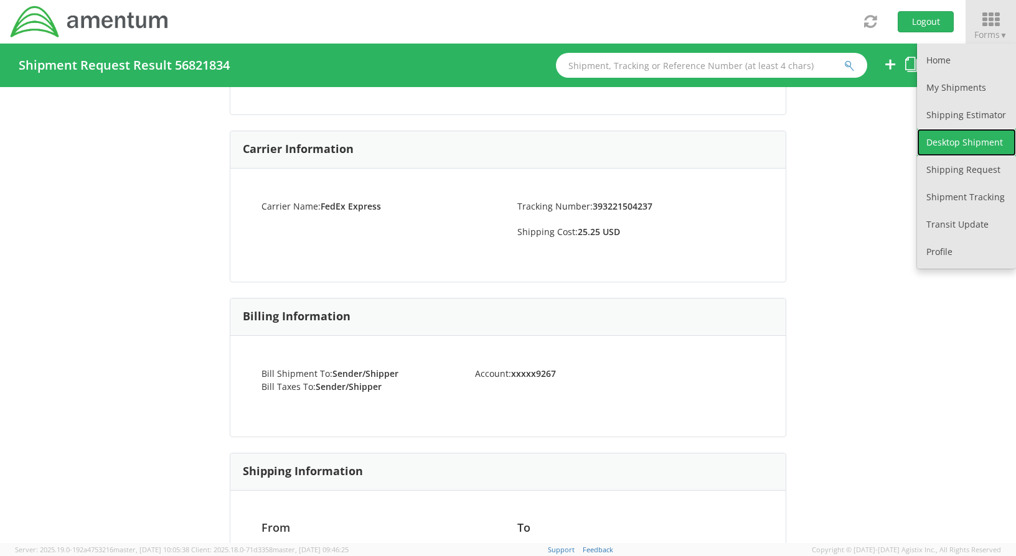
click at [955, 140] on link "Desktop Shipment" at bounding box center [966, 142] width 99 height 27
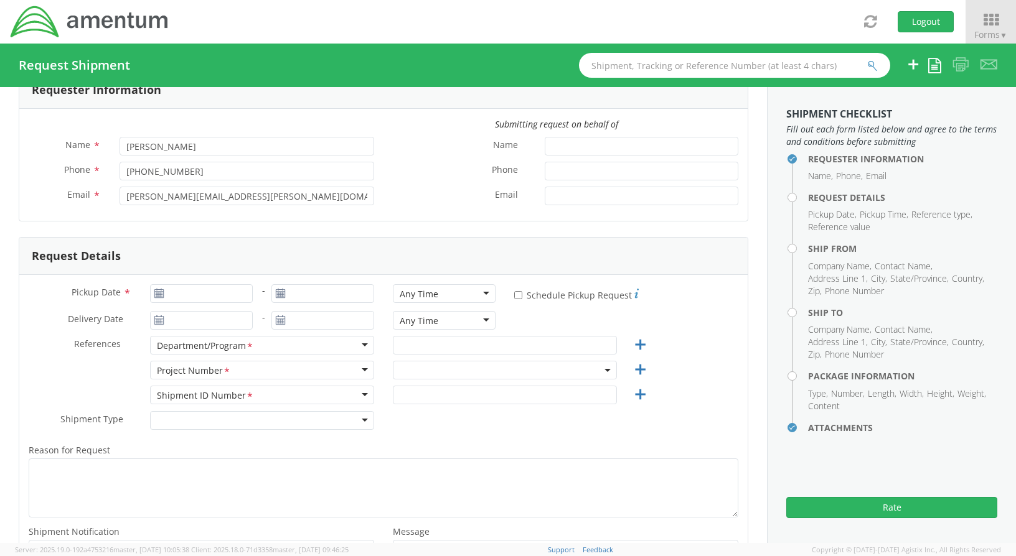
scroll to position [62, 0]
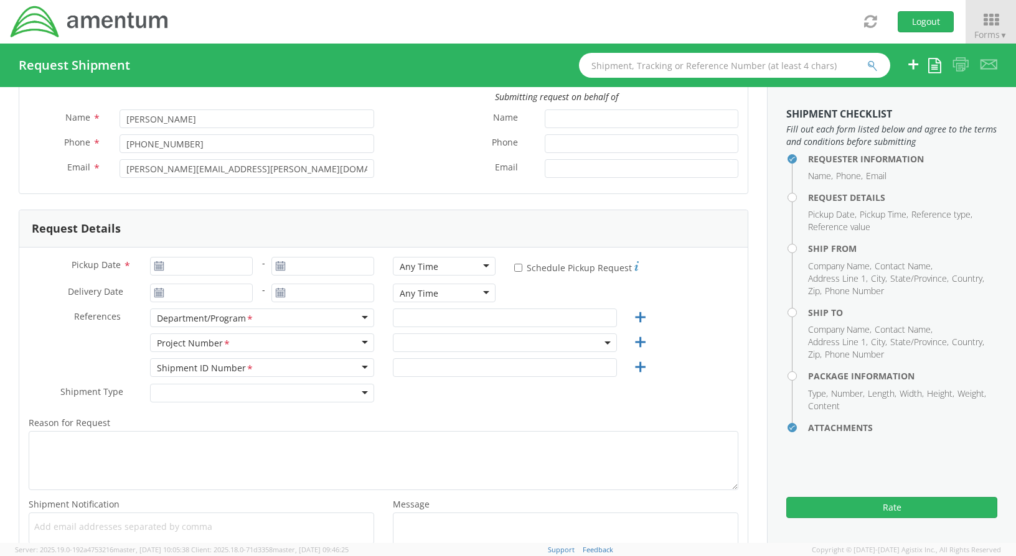
select select "ADMN.100038.00000"
type input "[DATE]"
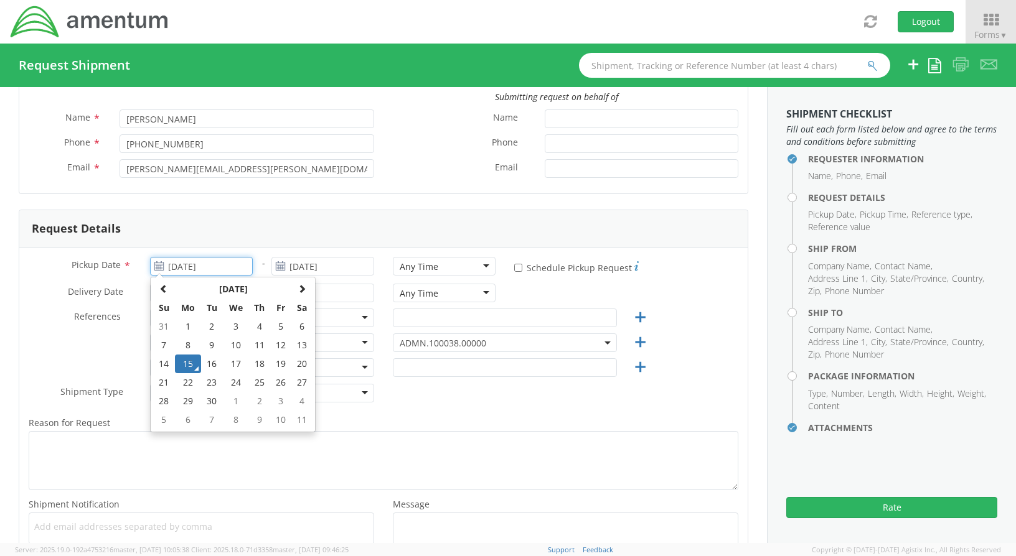
click at [202, 267] on input "[DATE]" at bounding box center [201, 266] width 103 height 19
click at [185, 363] on td "15" at bounding box center [188, 364] width 26 height 19
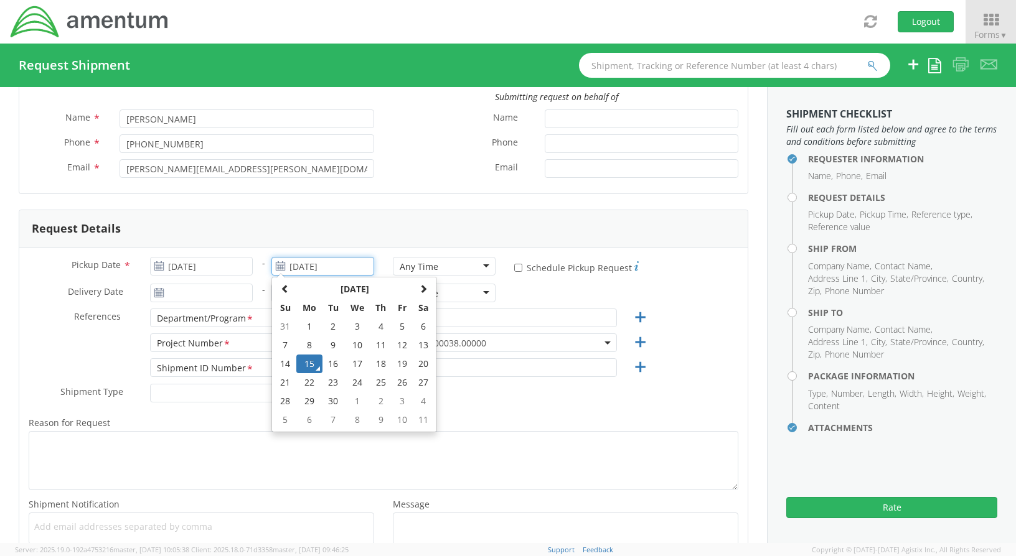
click at [345, 265] on input "[DATE]" at bounding box center [322, 266] width 103 height 19
click at [303, 368] on td "15" at bounding box center [309, 364] width 26 height 19
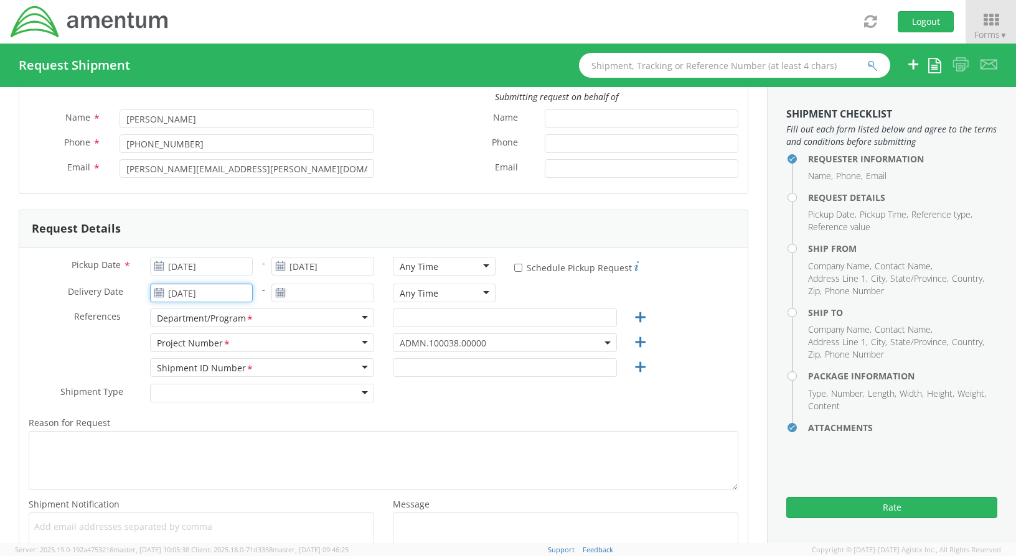
click at [225, 298] on input "[DATE]" at bounding box center [201, 293] width 103 height 19
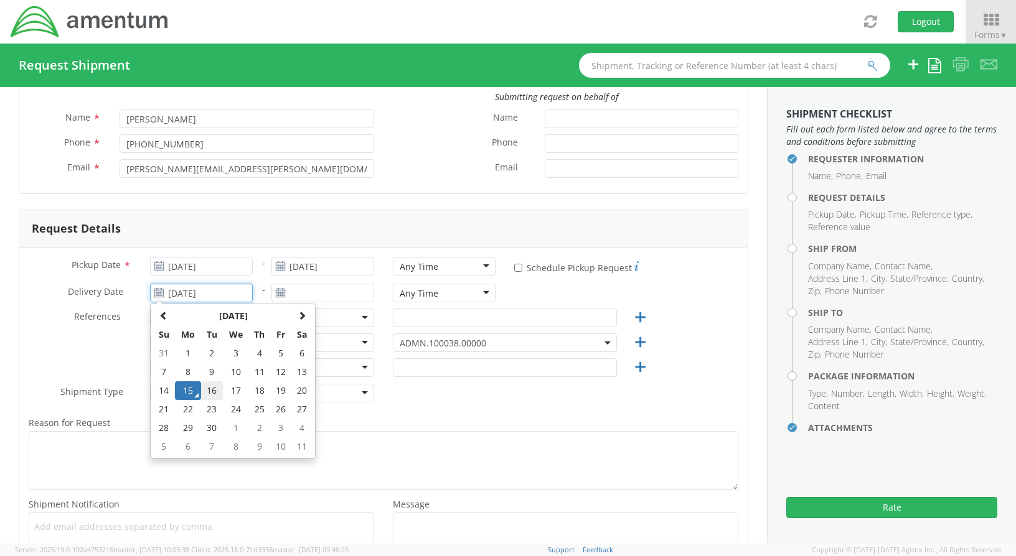
click at [210, 390] on td "16" at bounding box center [212, 391] width 22 height 19
type input "[DATE]"
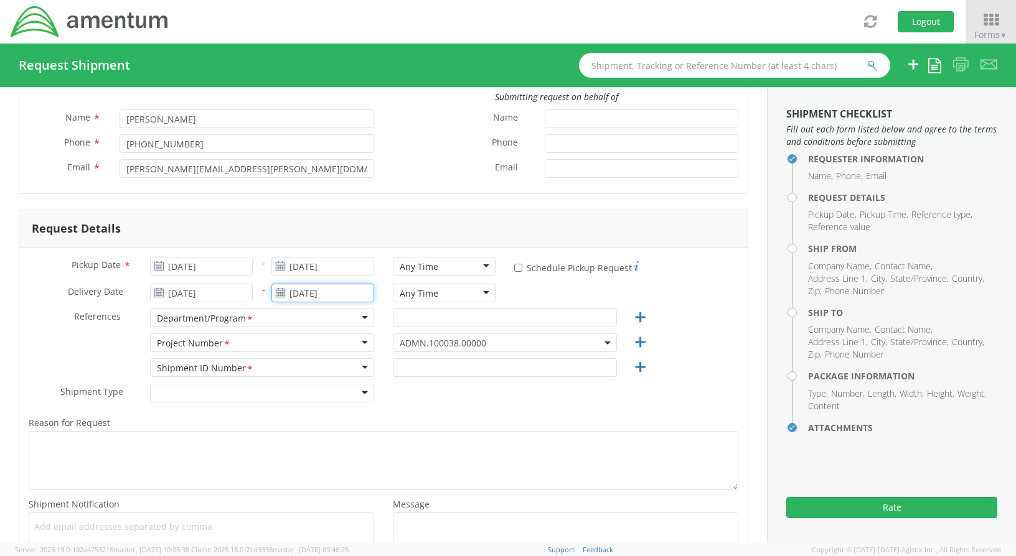
click at [330, 296] on input "[DATE]" at bounding box center [322, 293] width 103 height 19
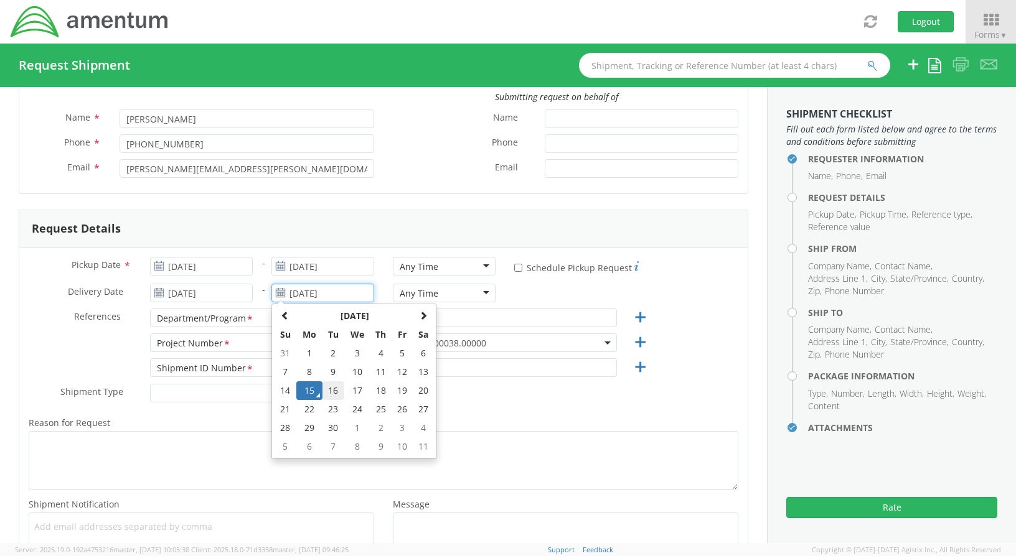
click at [327, 390] on td "16" at bounding box center [333, 391] width 22 height 19
type input "[DATE]"
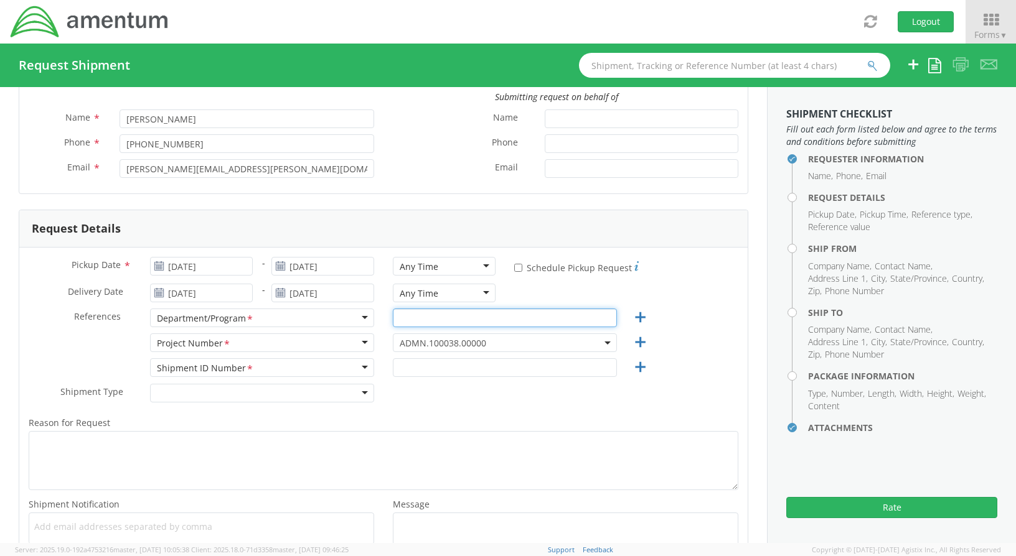
click at [416, 318] on input "text" at bounding box center [505, 318] width 224 height 19
type input "a"
type input "AP"
click at [293, 363] on div "Shipment ID Number *" at bounding box center [262, 367] width 224 height 19
click at [386, 363] on div at bounding box center [504, 367] width 243 height 19
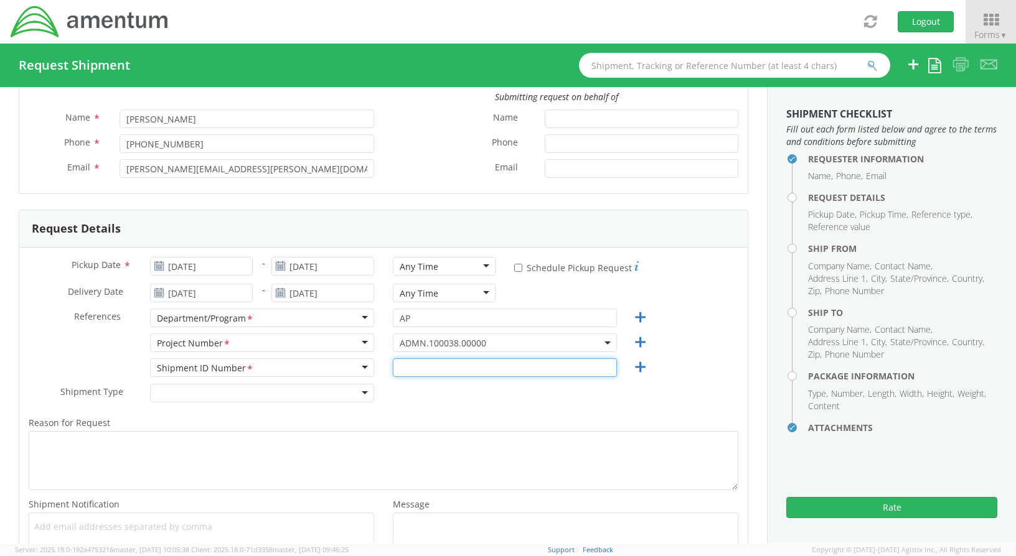
click at [407, 363] on input "text" at bounding box center [505, 367] width 224 height 19
type input "REGULAR"
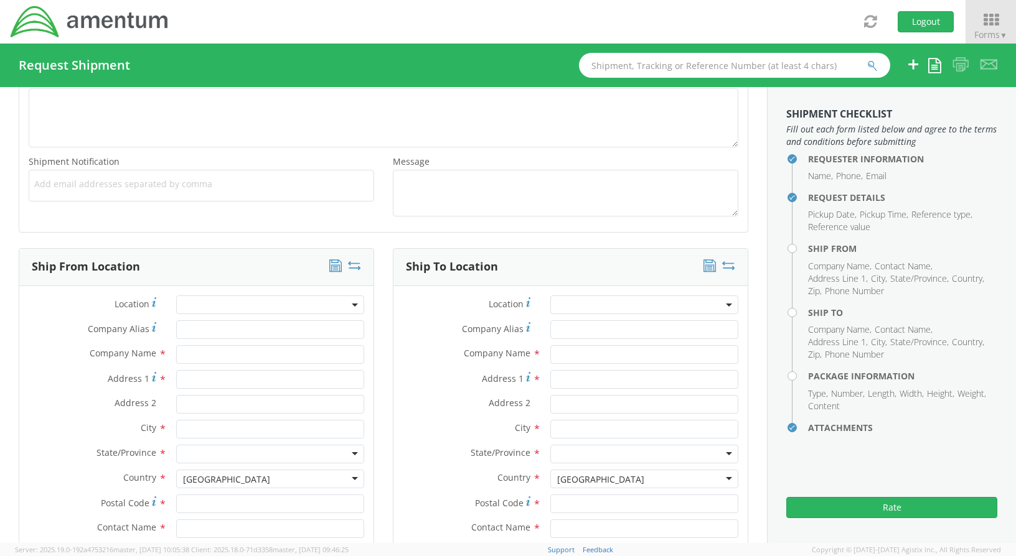
scroll to position [436, 0]
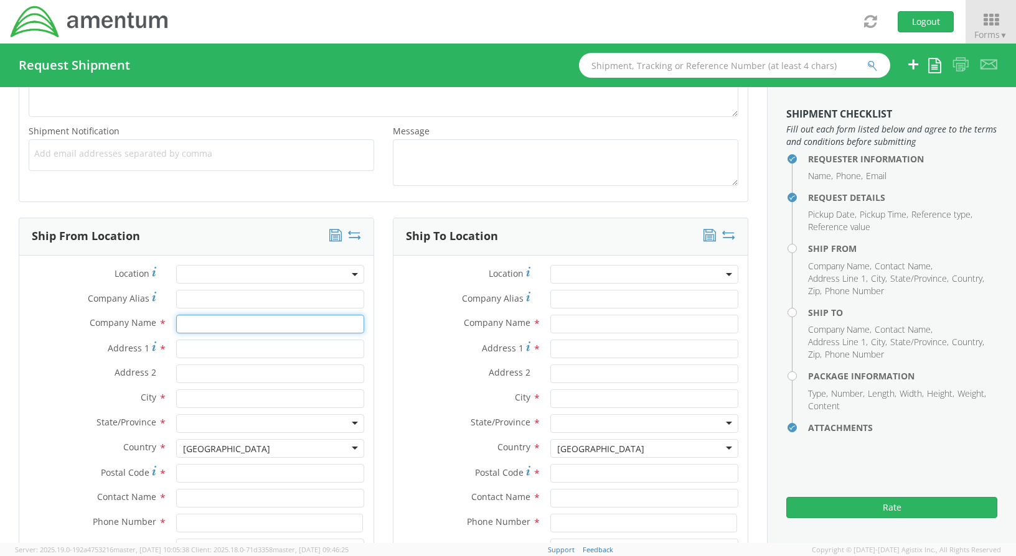
click at [176, 326] on input "text" at bounding box center [270, 324] width 188 height 19
type input "AMENTUM"
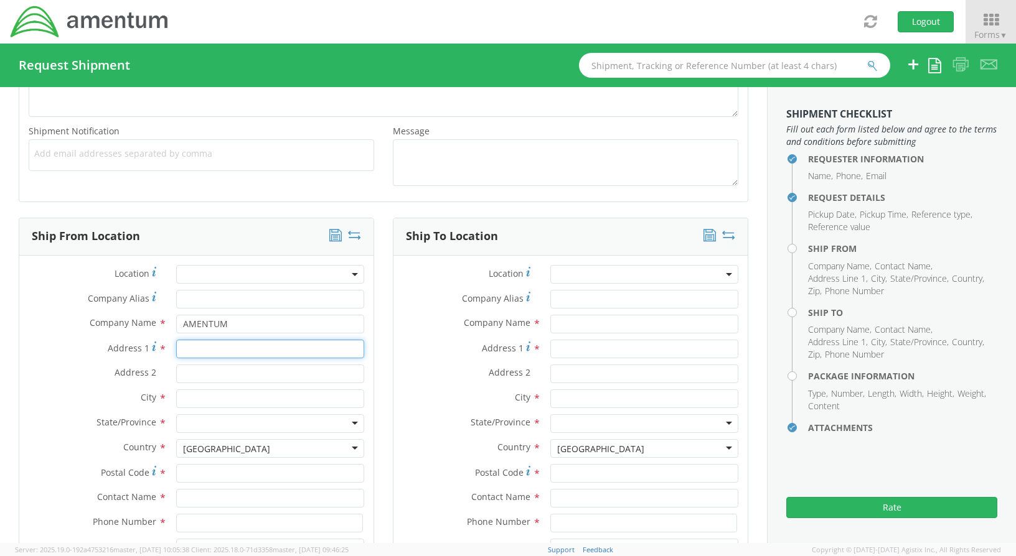
type input "[STREET_ADDRESS][PERSON_NAME]"
type input "SUITE 200"
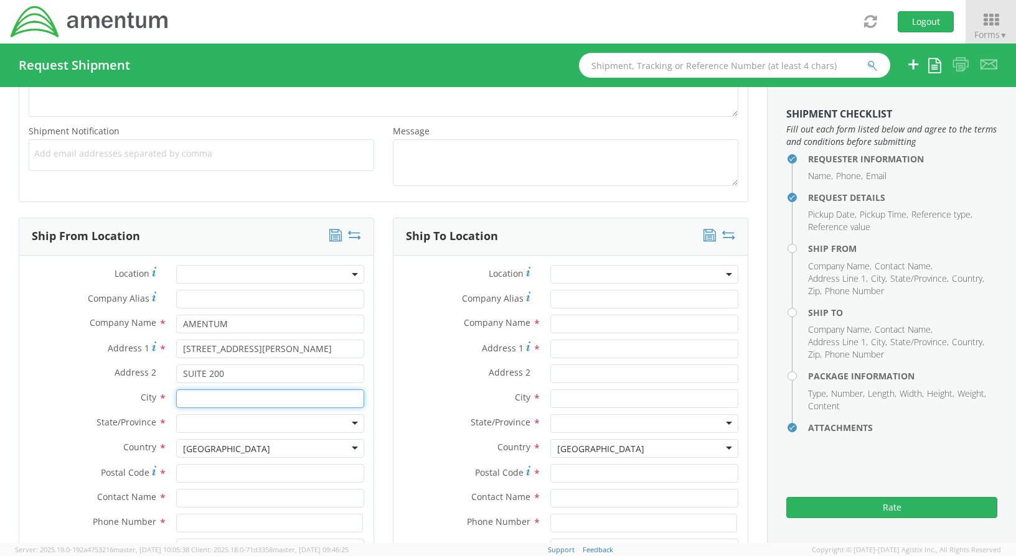
type input "[GEOGRAPHIC_DATA]"
type input "20876"
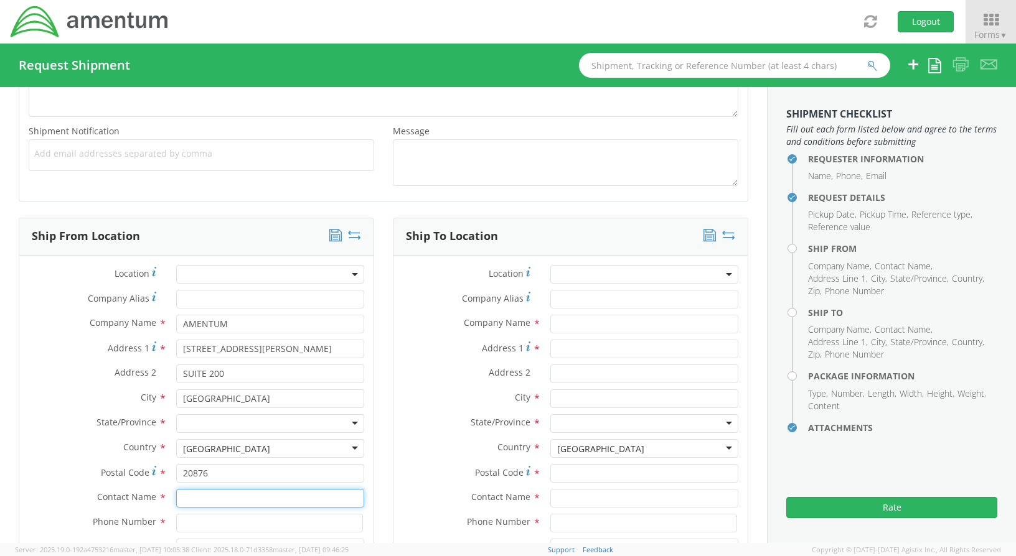
type input "[PERSON_NAME]"
type input "[PHONE_NUMBER]"
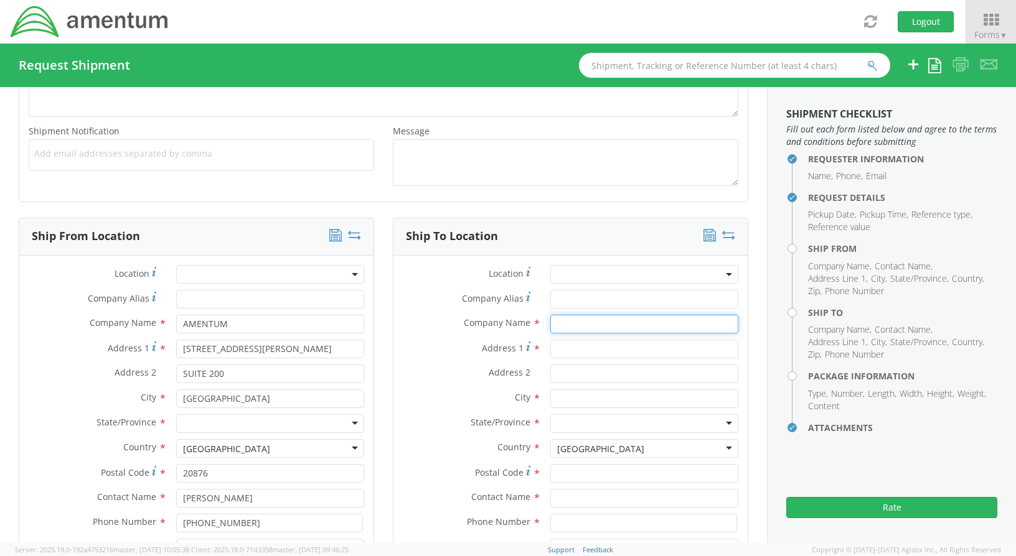
type input "AMENTUM"
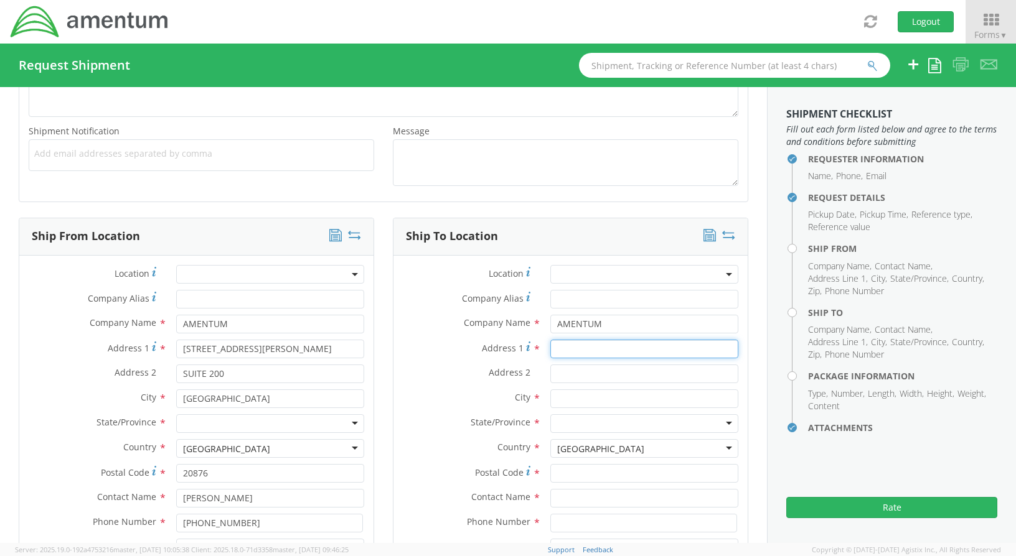
type input "[STREET_ADDRESS][PERSON_NAME]"
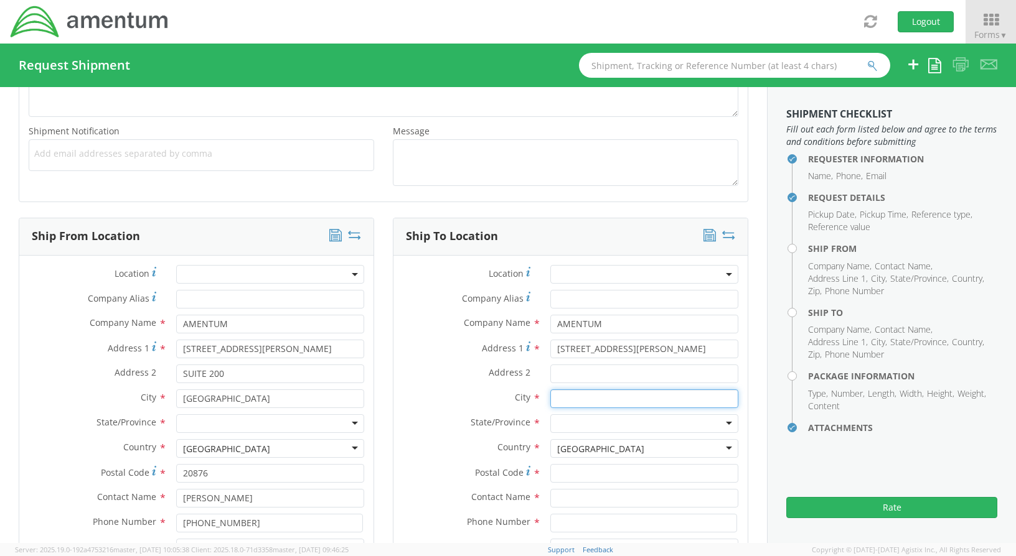
type input "TULLAHOMA"
type input "37388"
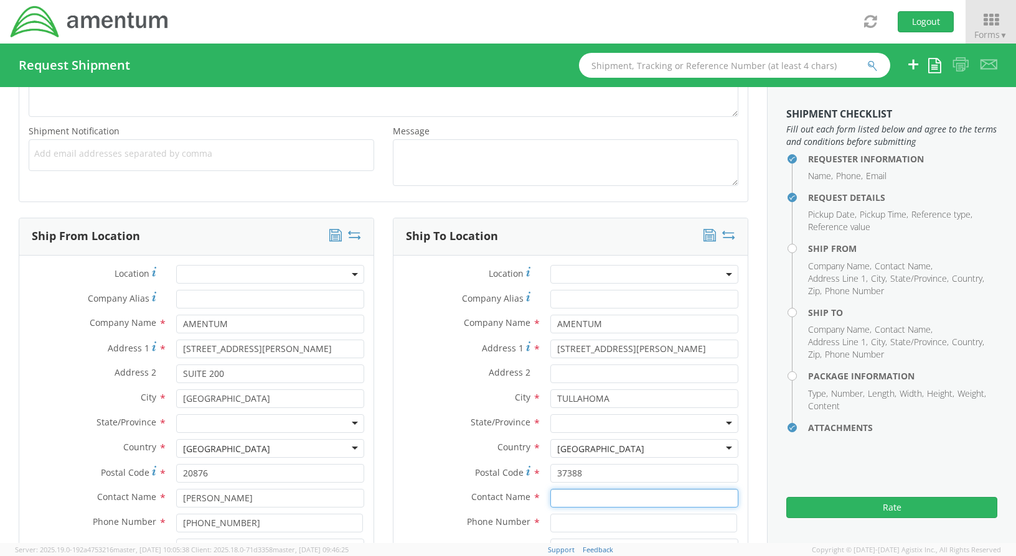
type input "ATTN: [PERSON_NAME]"
type input "[PHONE_NUMBER]"
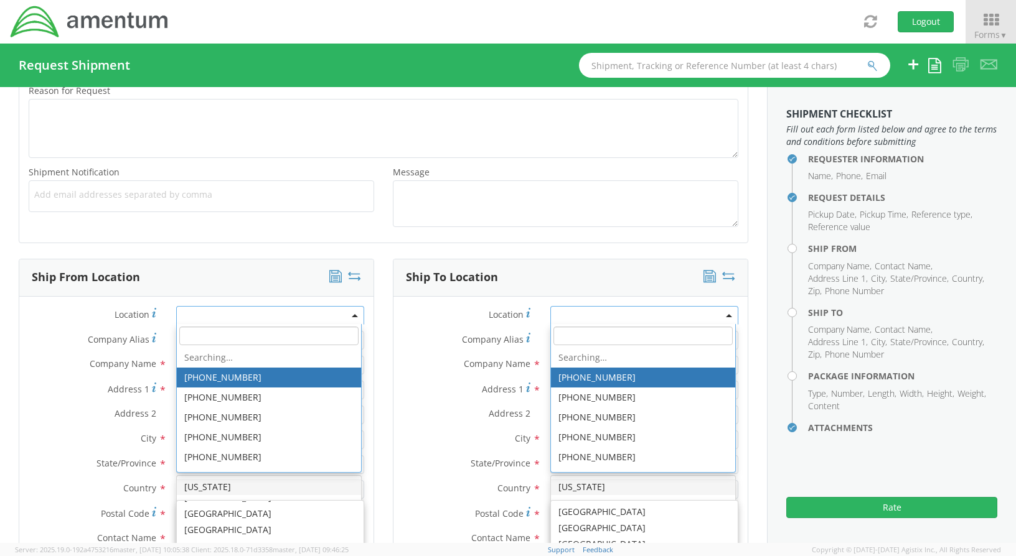
scroll to position [3137, 0]
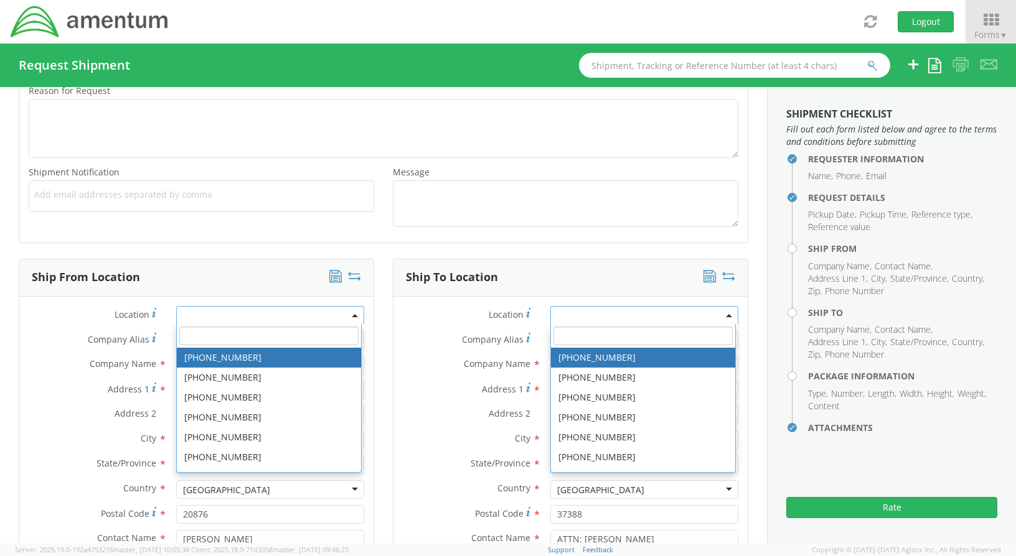
click at [266, 263] on div "Ship From Location" at bounding box center [196, 278] width 354 height 37
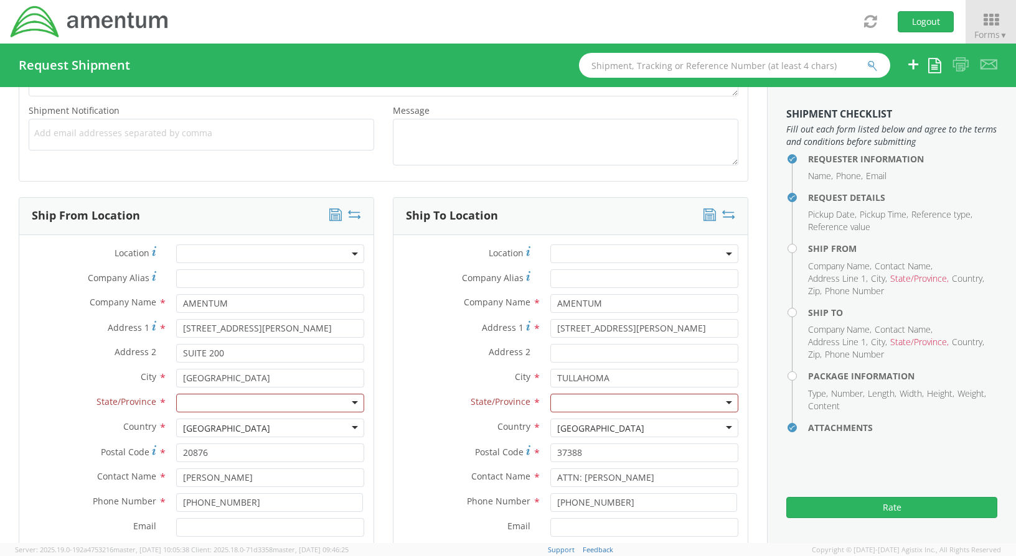
scroll to position [457, 0]
click at [349, 399] on div at bounding box center [270, 402] width 188 height 19
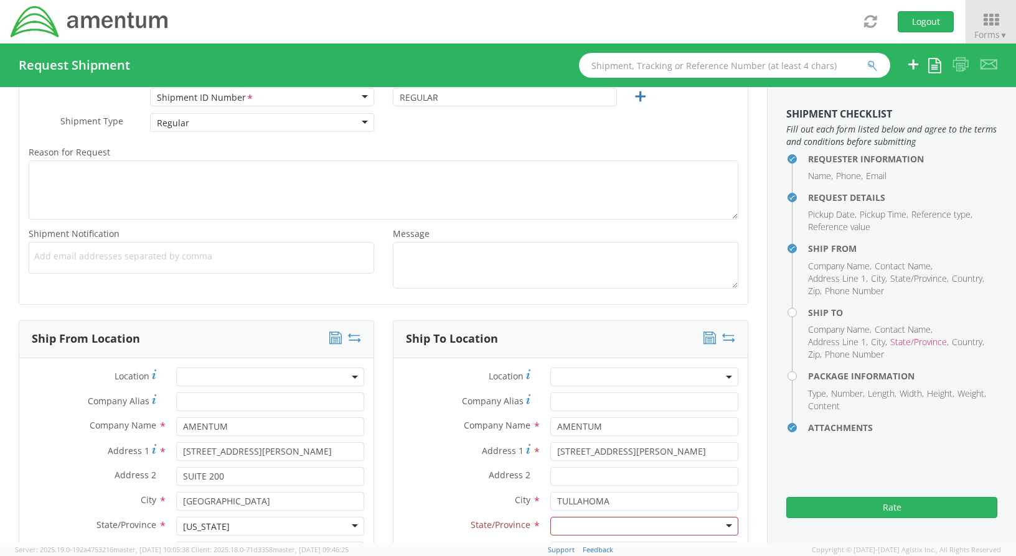
scroll to position [332, 0]
click at [593, 255] on textarea "Message *" at bounding box center [565, 266] width 345 height 47
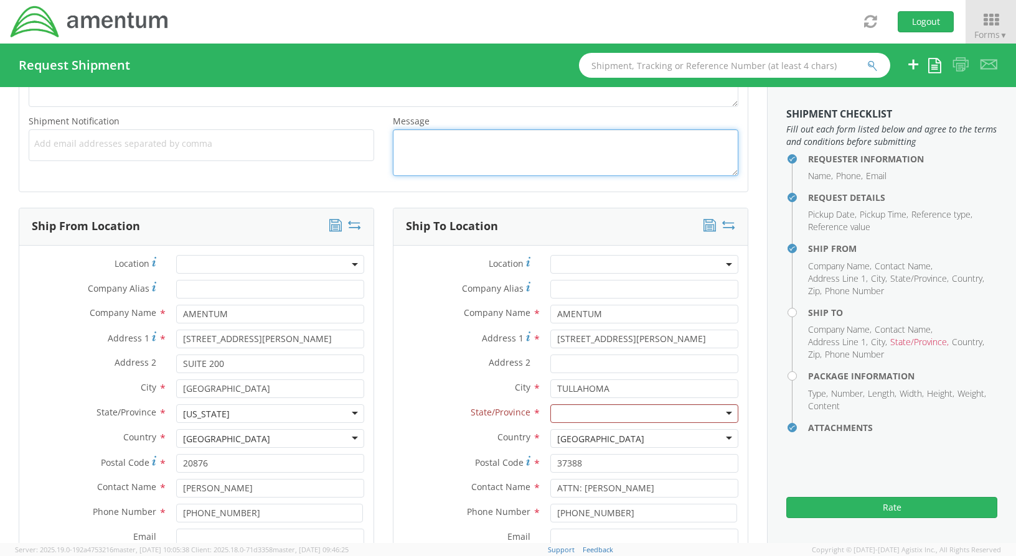
scroll to position [457, 0]
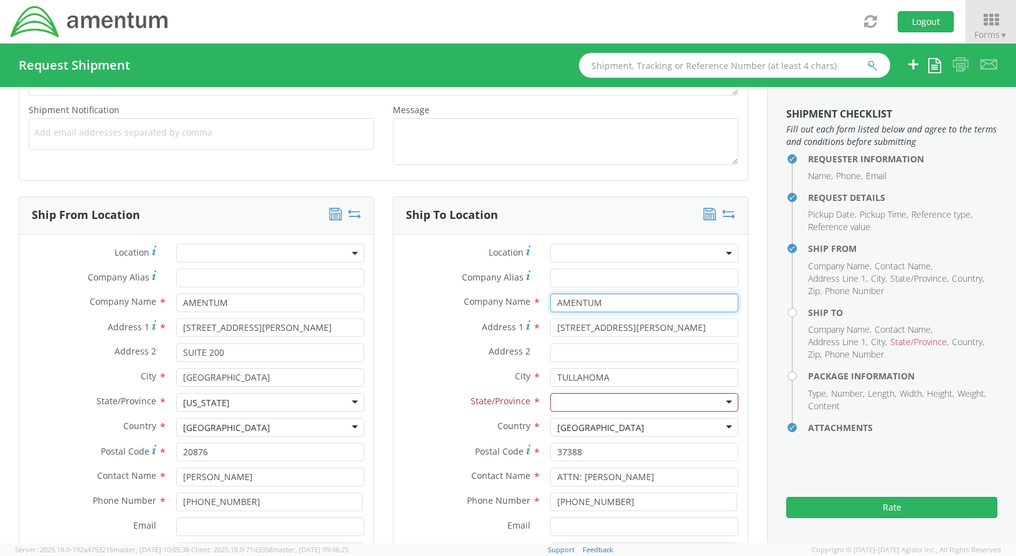
drag, startPoint x: 605, startPoint y: 301, endPoint x: 516, endPoint y: 299, distance: 89.0
click at [516, 298] on div "Company Name * AMENTUM searching..." at bounding box center [570, 303] width 354 height 19
drag, startPoint x: 672, startPoint y: 331, endPoint x: 515, endPoint y: 326, distance: 156.3
click at [519, 326] on div "Address [STREET_ADDRESS][PERSON_NAME]" at bounding box center [570, 328] width 354 height 19
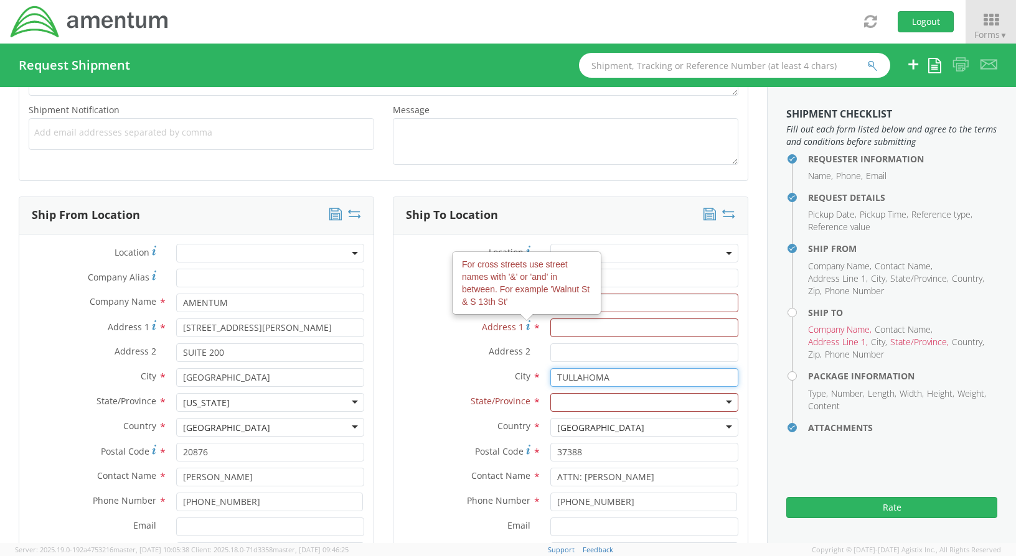
drag, startPoint x: 610, startPoint y: 375, endPoint x: 482, endPoint y: 373, distance: 127.6
click at [482, 373] on div "City * TULLAHOMA searching..." at bounding box center [570, 377] width 354 height 19
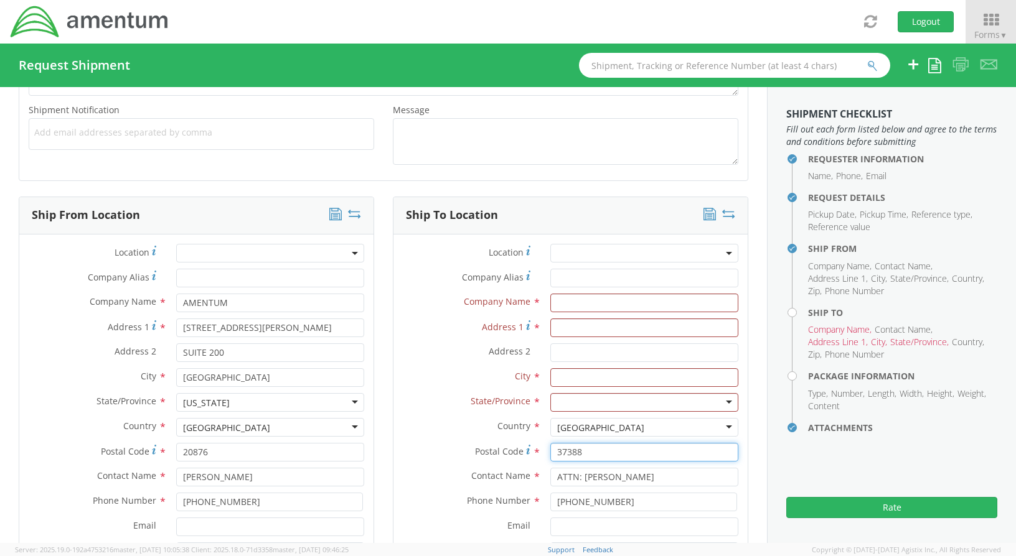
drag, startPoint x: 576, startPoint y: 451, endPoint x: 534, endPoint y: 449, distance: 42.4
click at [518, 446] on div "Postal Code * 37388" at bounding box center [570, 452] width 354 height 19
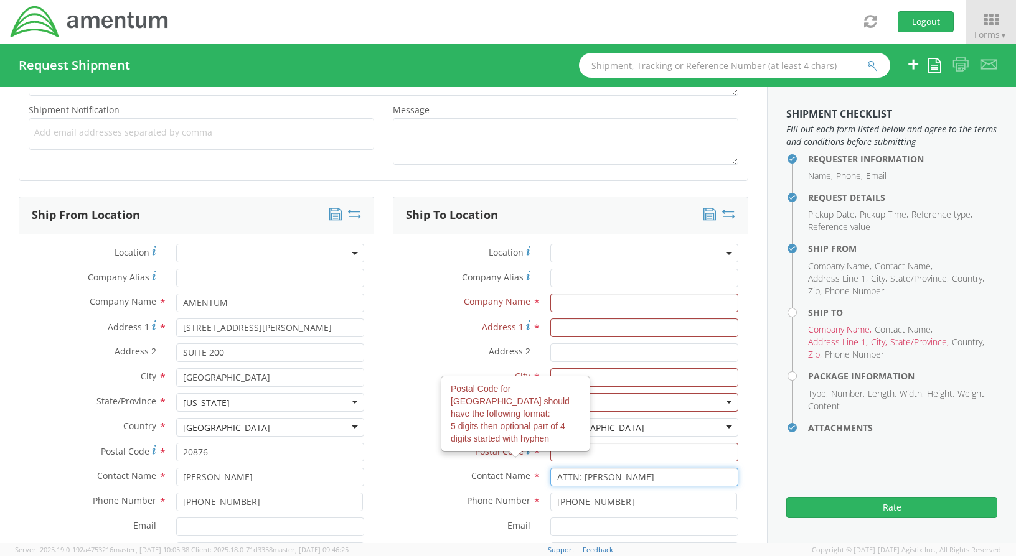
drag, startPoint x: 631, startPoint y: 480, endPoint x: 530, endPoint y: 479, distance: 101.5
click at [530, 479] on div "Contact Name * ATTN: [PERSON_NAME]" at bounding box center [570, 477] width 354 height 19
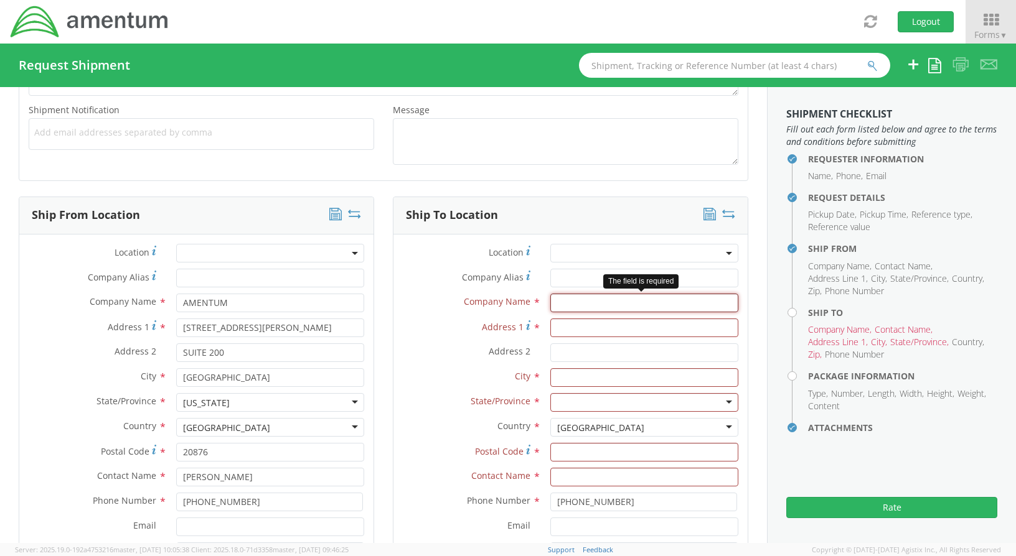
click at [552, 307] on input "text" at bounding box center [644, 303] width 188 height 19
type input "AMERICAN EXPRESS"
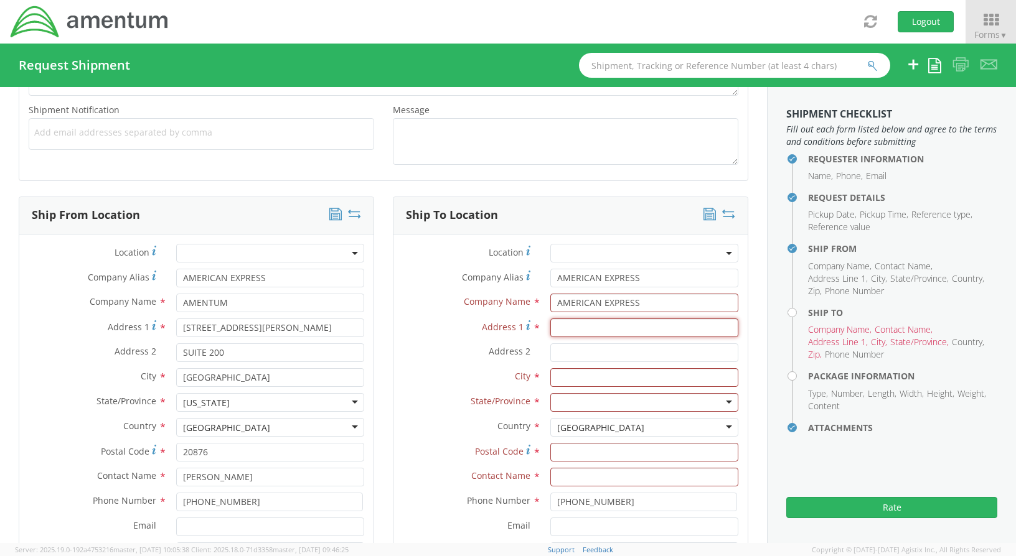
type input "[STREET_ADDRESS][PERSON_NAME]"
type input "[PERSON_NAME]"
type input "90746"
type input "EXPRESS MAIL REMITTANCE PROCESSING"
type input "AMERICAN EXPRESS"
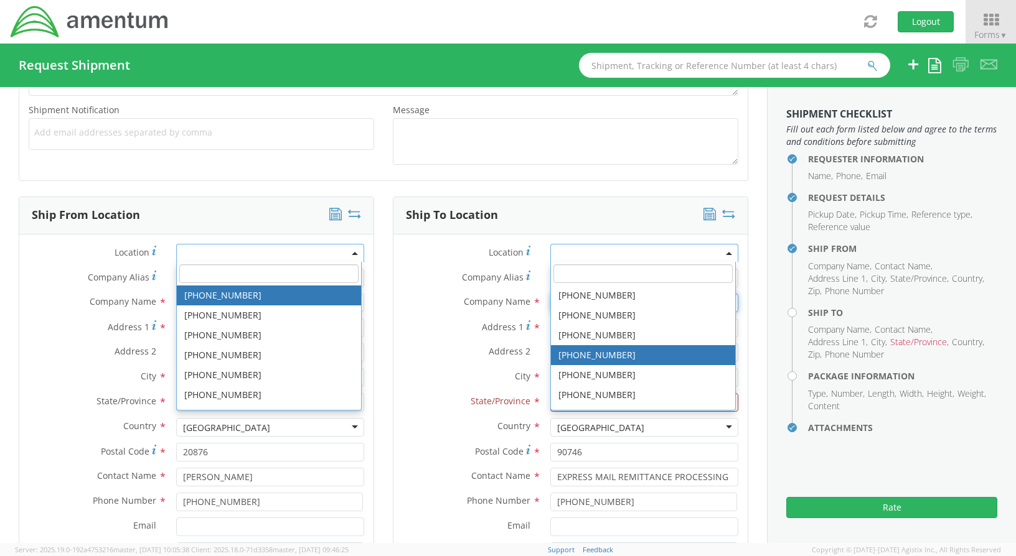
scroll to position [395, 0]
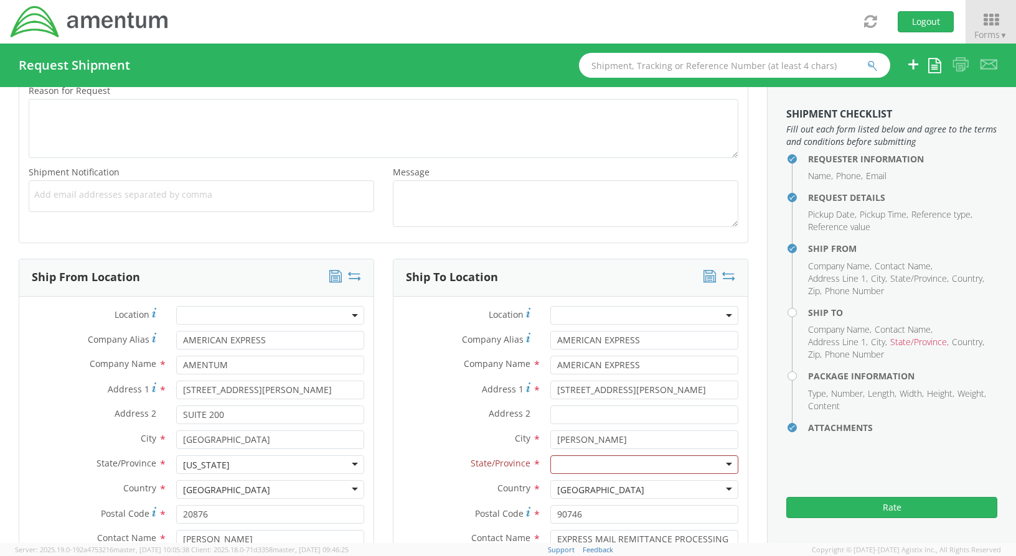
click at [653, 259] on div "Ship To Location Location * Company Alias * AMERICAN EXPRESS Company Name * AME…" at bounding box center [570, 461] width 355 height 405
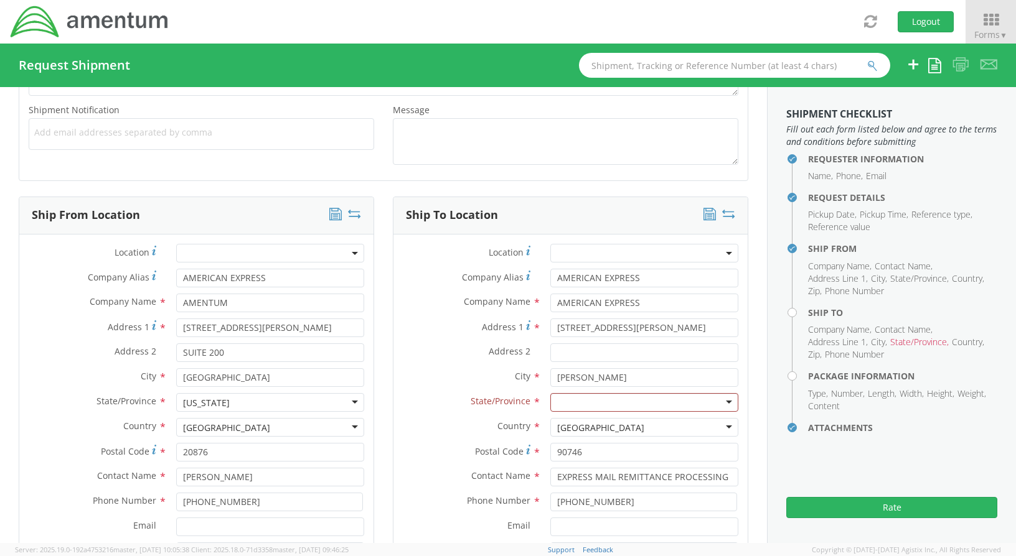
click at [615, 405] on div at bounding box center [644, 402] width 188 height 19
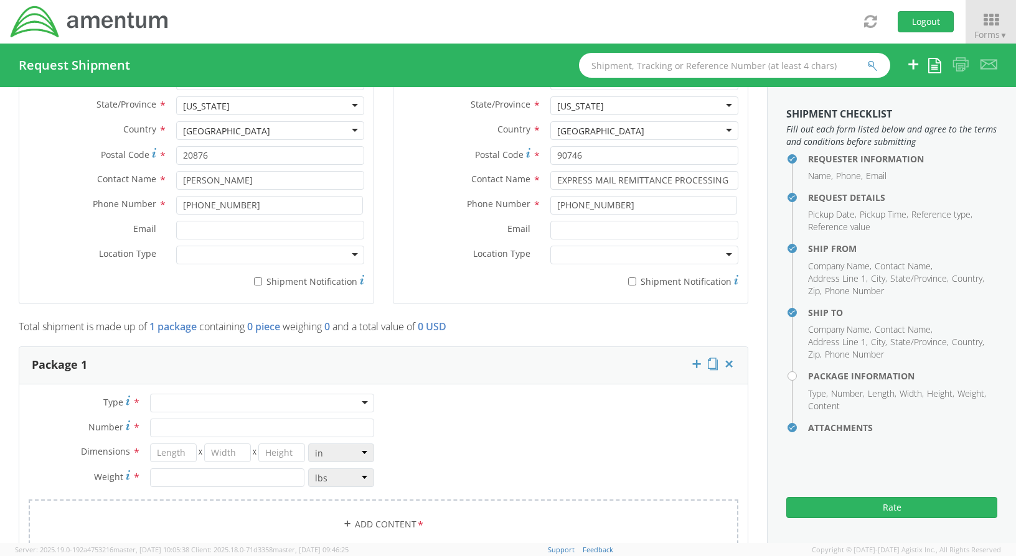
scroll to position [768, 0]
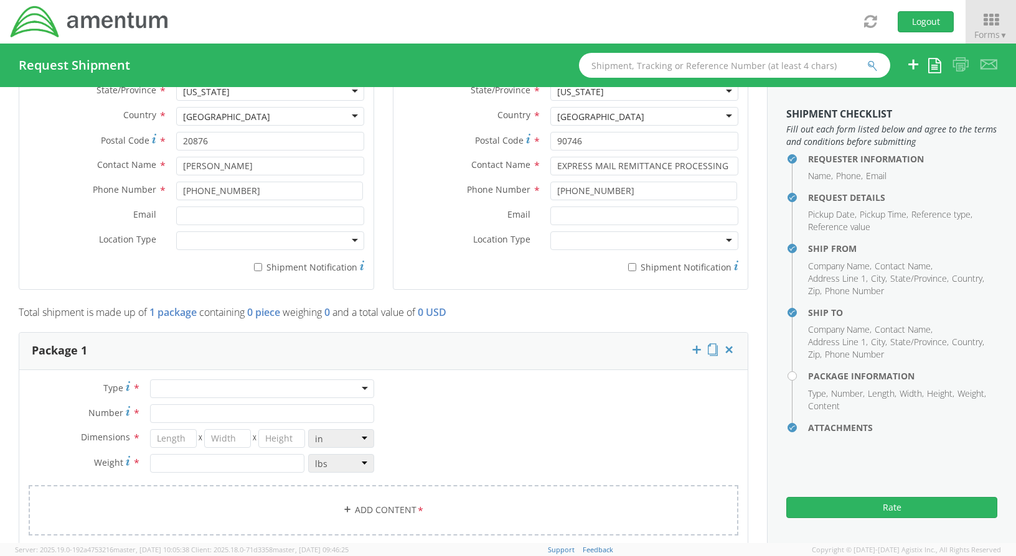
click at [289, 388] on div at bounding box center [262, 389] width 224 height 19
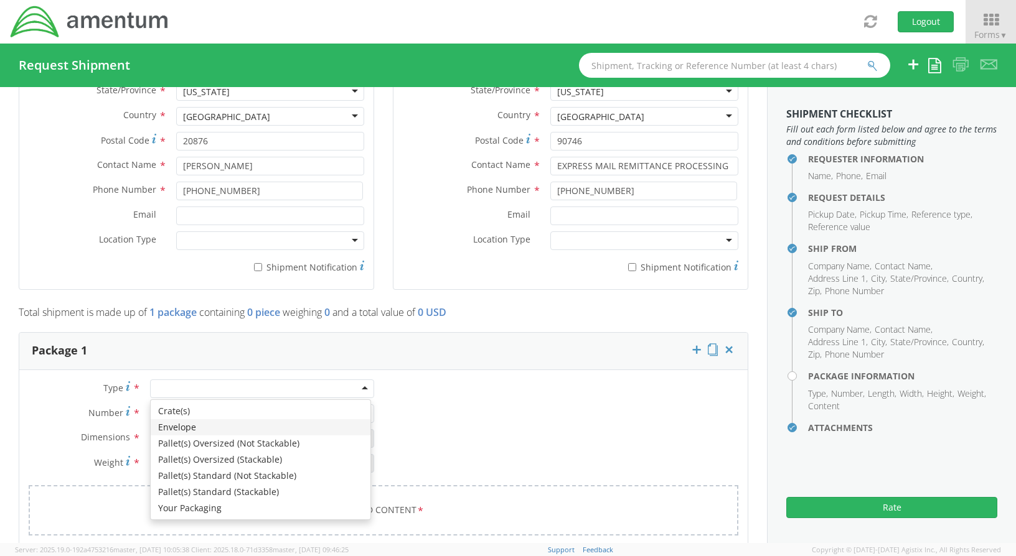
type input "1"
type input "9.5"
type input "12.5"
type input "0.25"
type input "1"
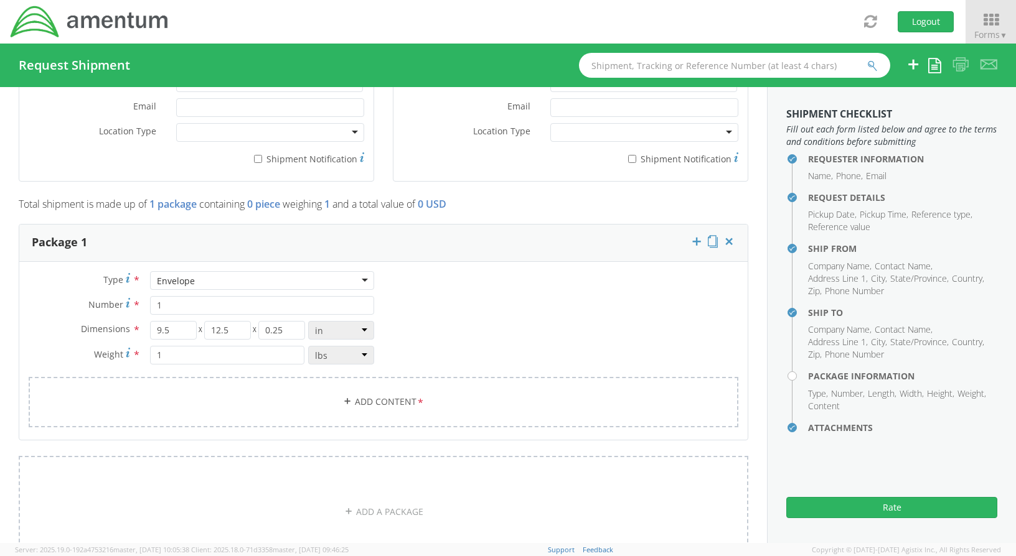
scroll to position [893, 0]
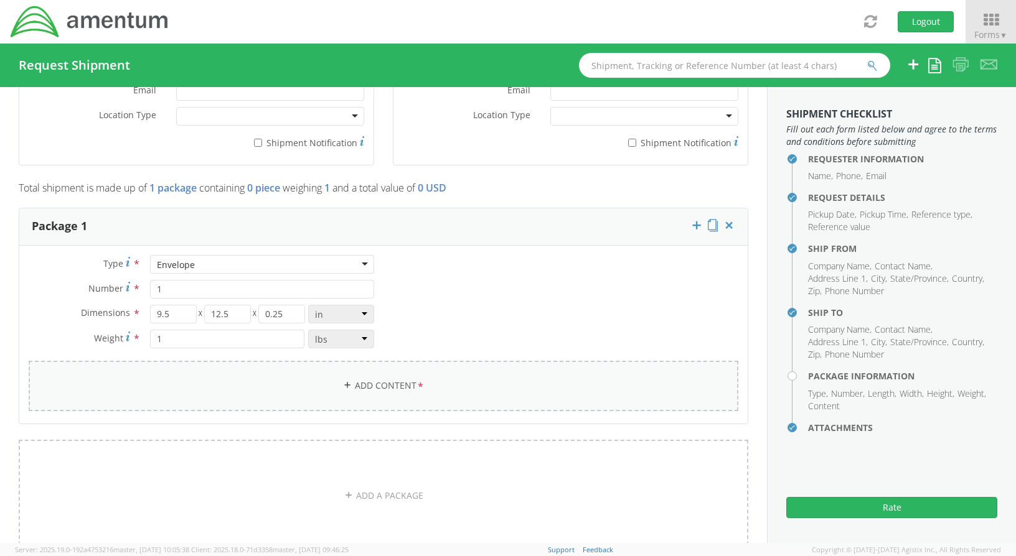
click at [397, 380] on link "Add Content *" at bounding box center [384, 386] width 710 height 50
select select
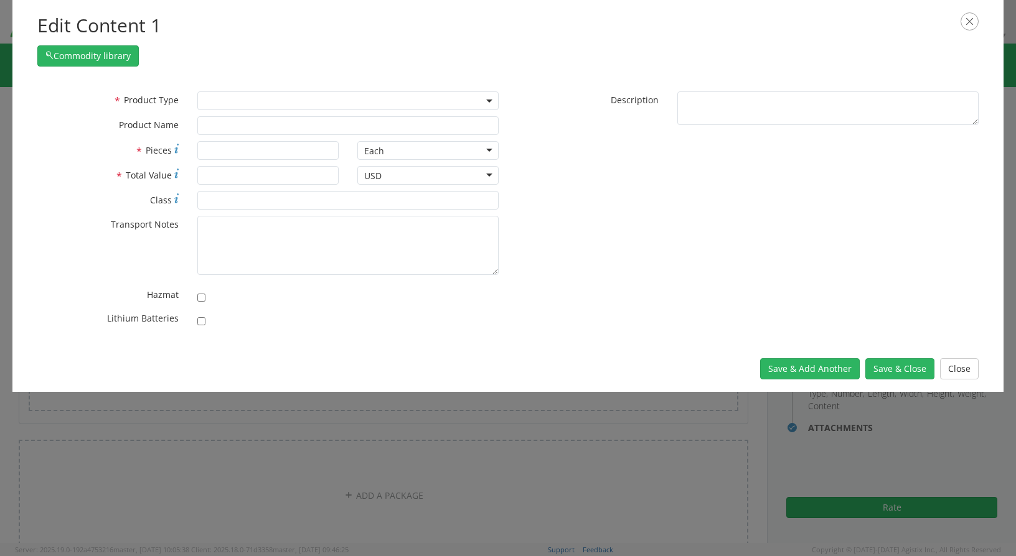
click at [336, 100] on span at bounding box center [347, 100] width 301 height 19
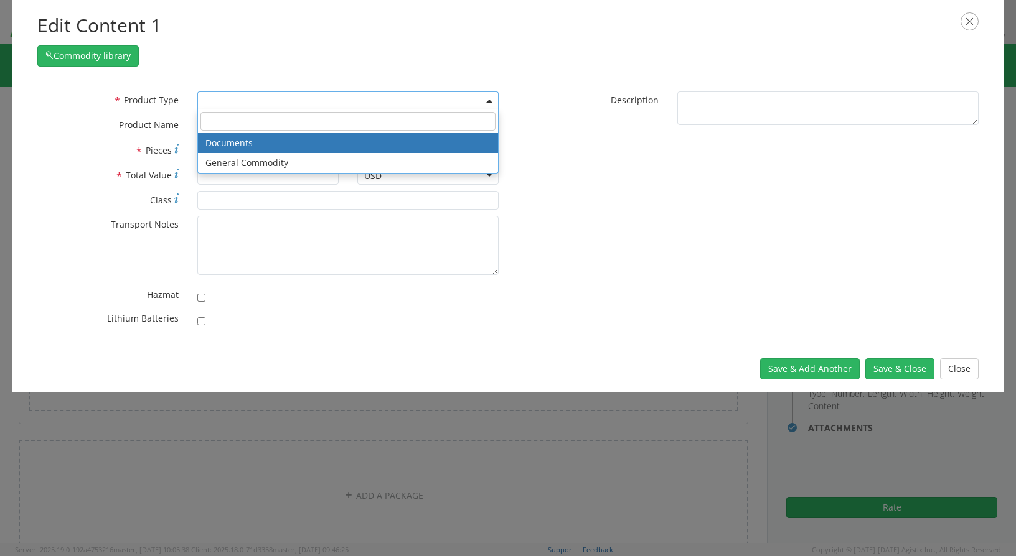
select select "DOCUMENT"
type input "Documents"
type input "1"
type textarea "Documents"
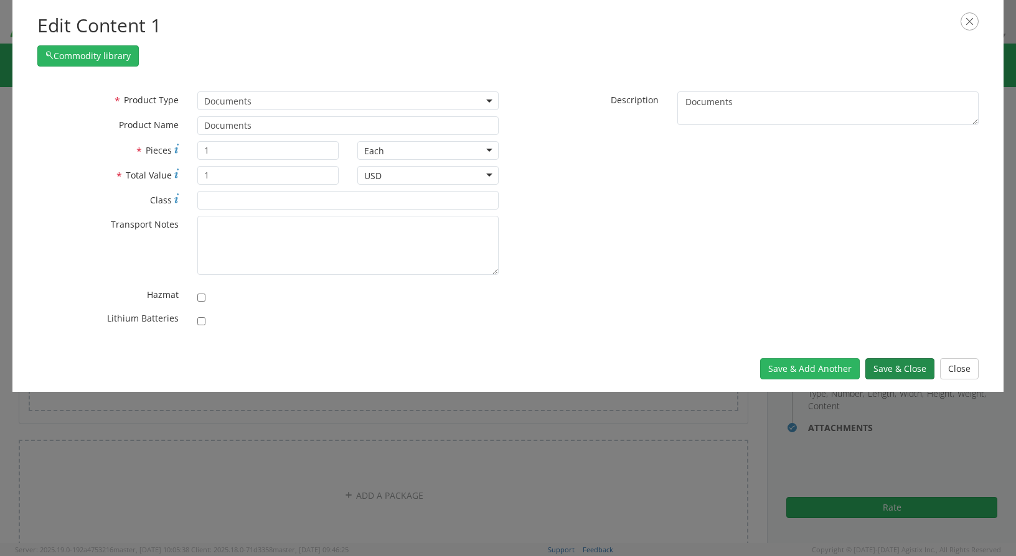
click at [885, 365] on button "Save & Close" at bounding box center [899, 368] width 69 height 21
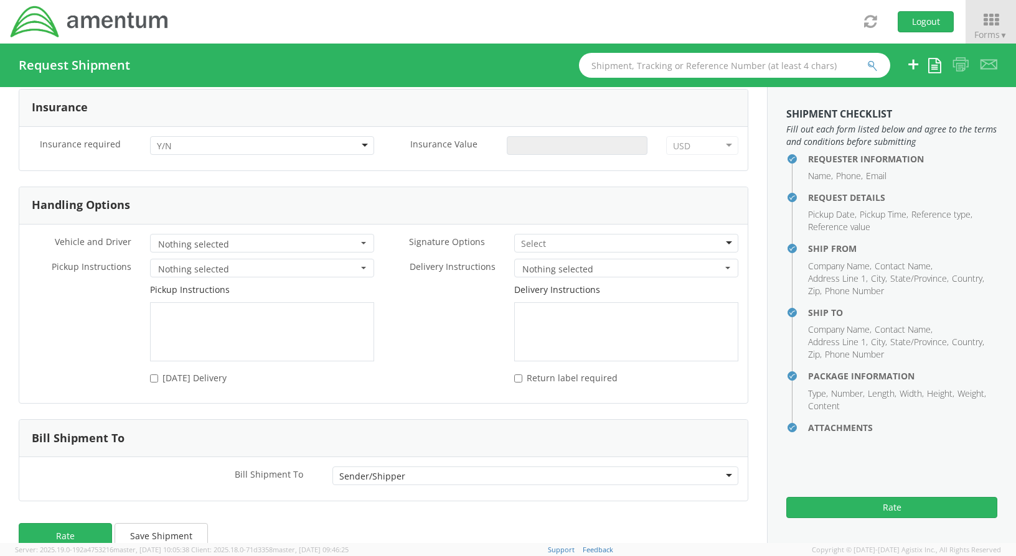
scroll to position [1523, 0]
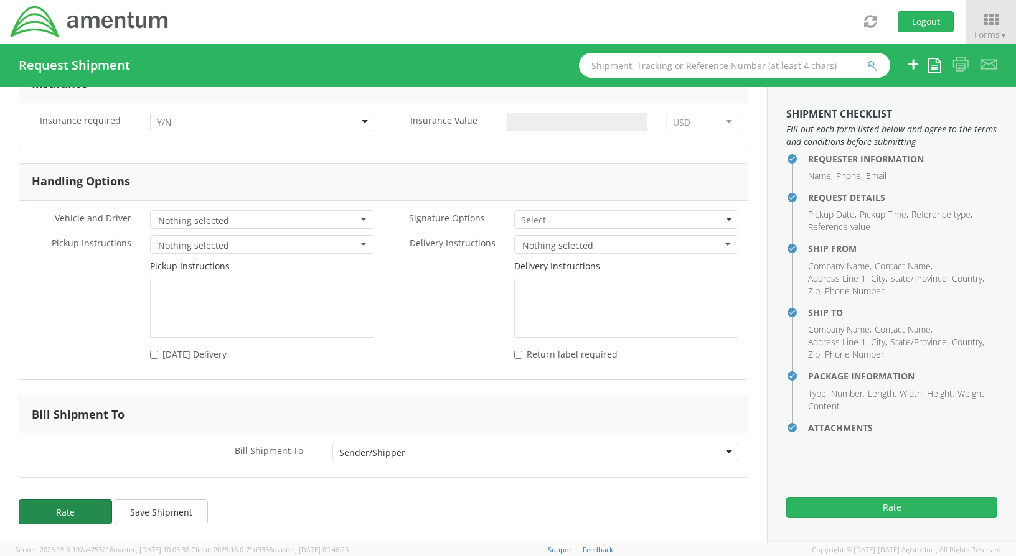
click at [77, 508] on button "Rate" at bounding box center [65, 512] width 93 height 25
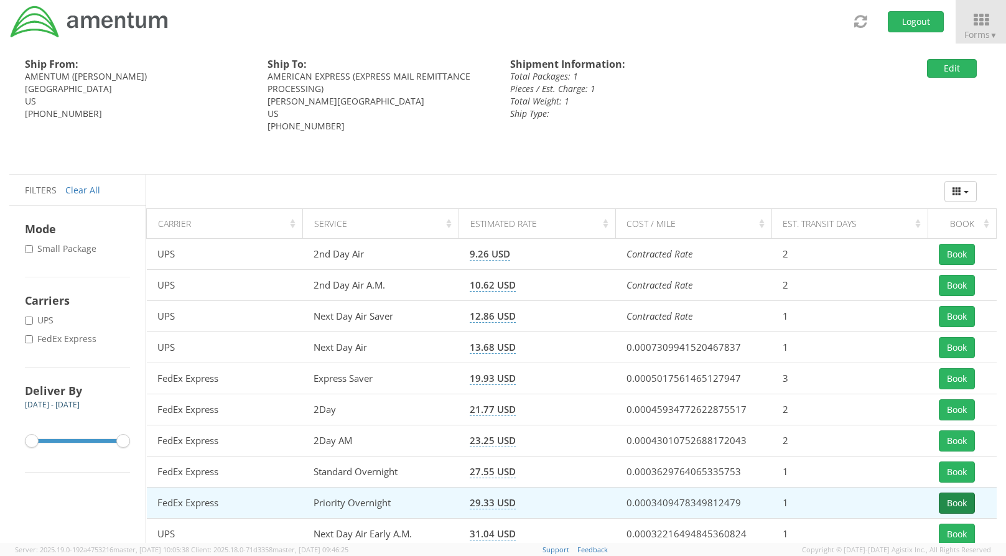
click at [947, 505] on button "Book" at bounding box center [957, 503] width 36 height 21
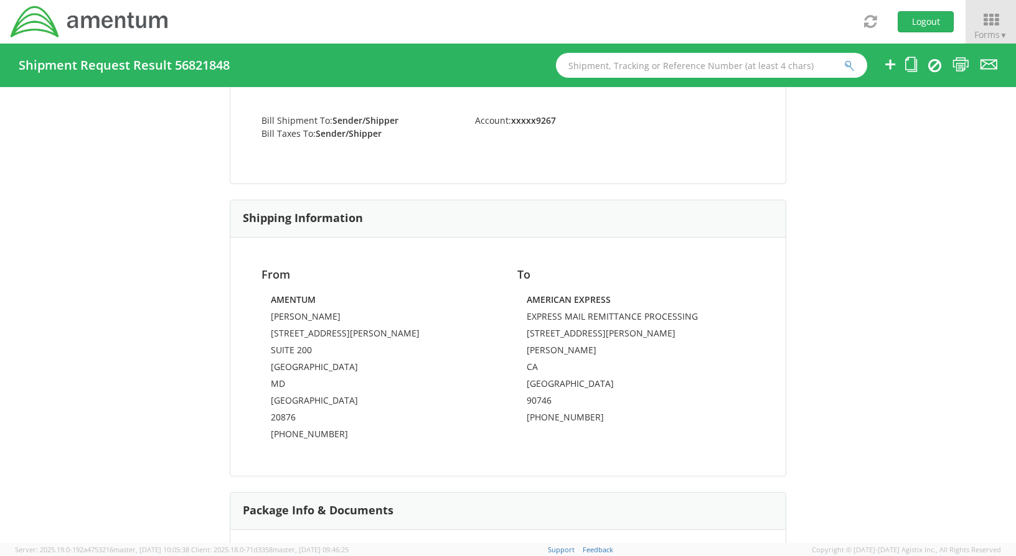
scroll to position [316, 0]
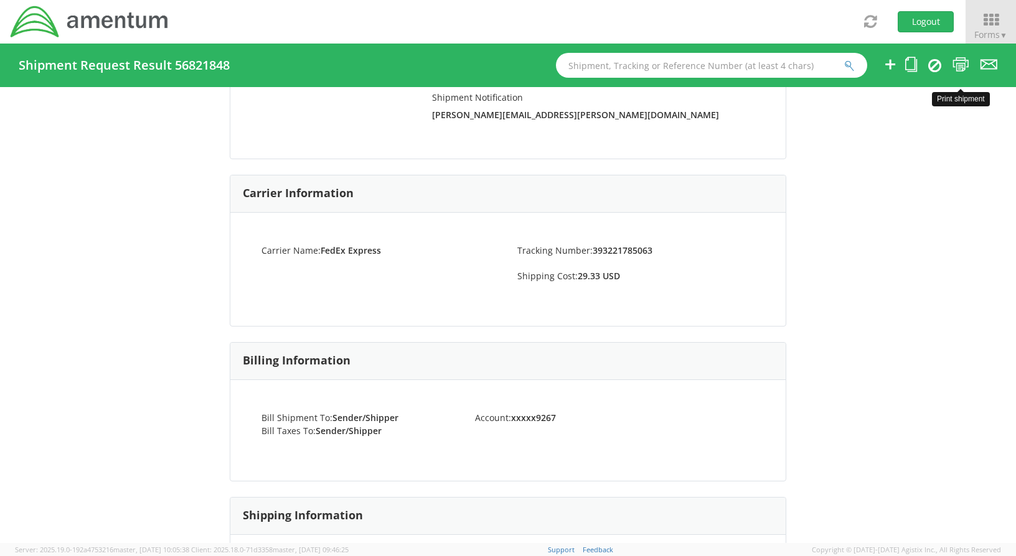
click at [958, 59] on icon at bounding box center [960, 65] width 17 height 16
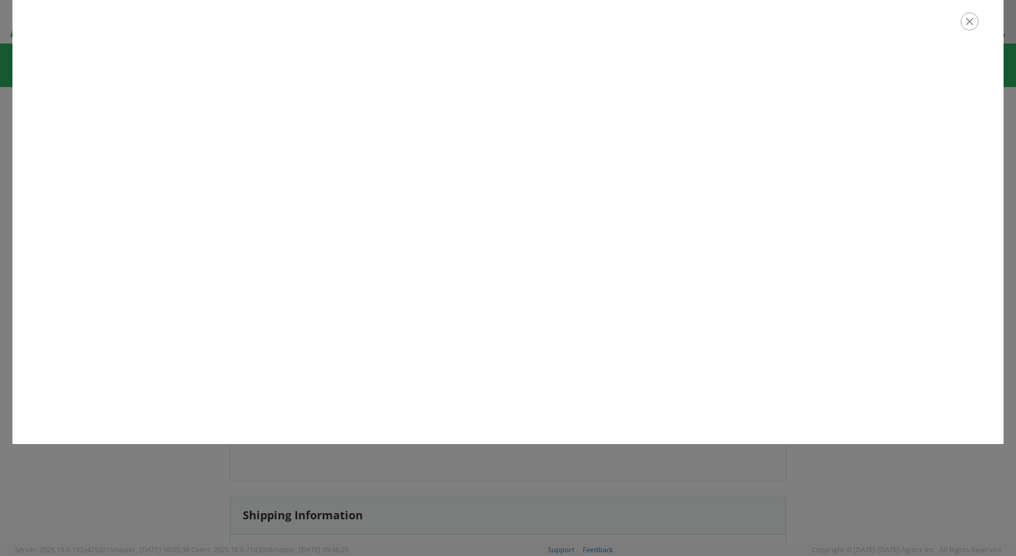
click at [975, 19] on icon "button" at bounding box center [969, 21] width 18 height 18
